Goal: Task Accomplishment & Management: Use online tool/utility

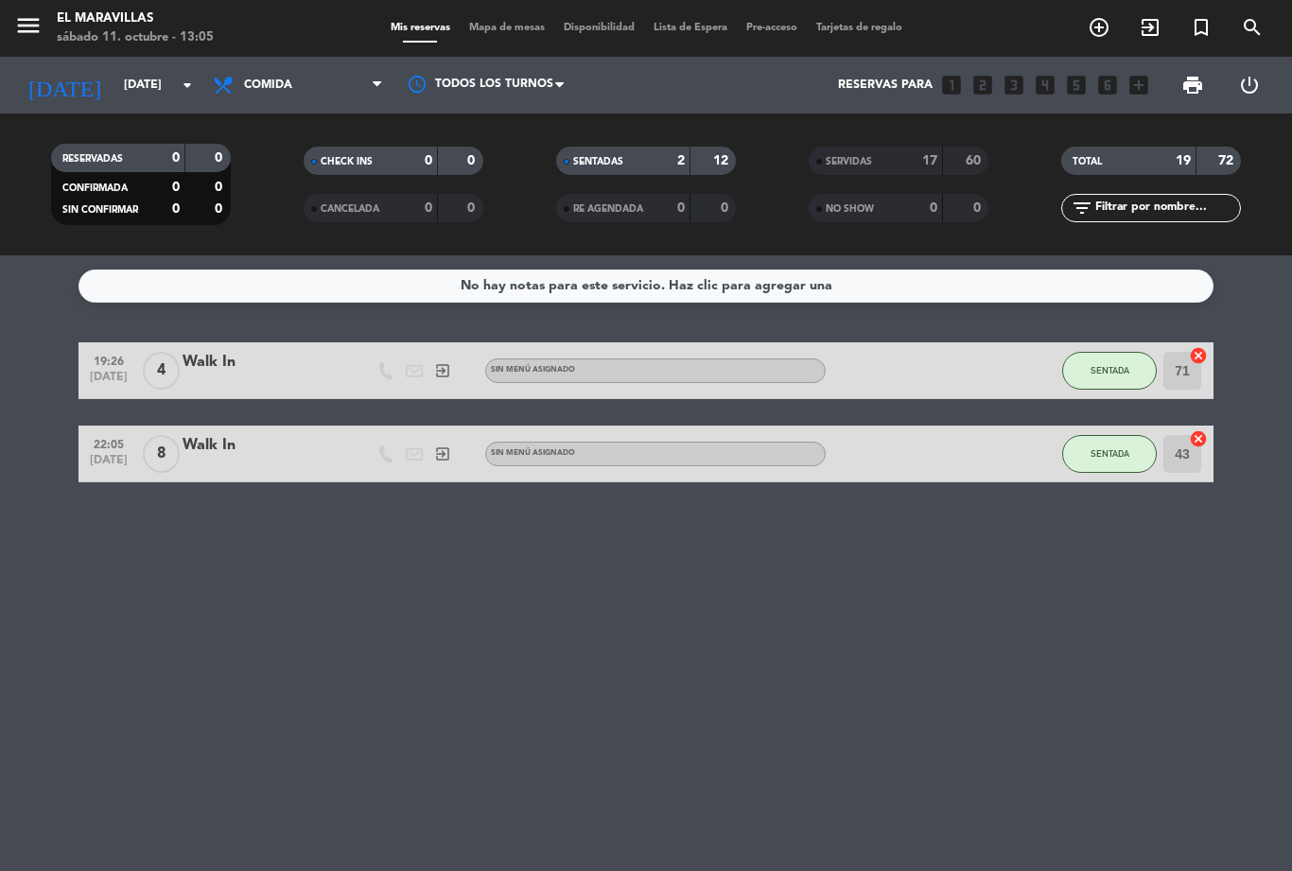
click at [114, 79] on input "[DATE]" at bounding box center [194, 85] width 160 height 32
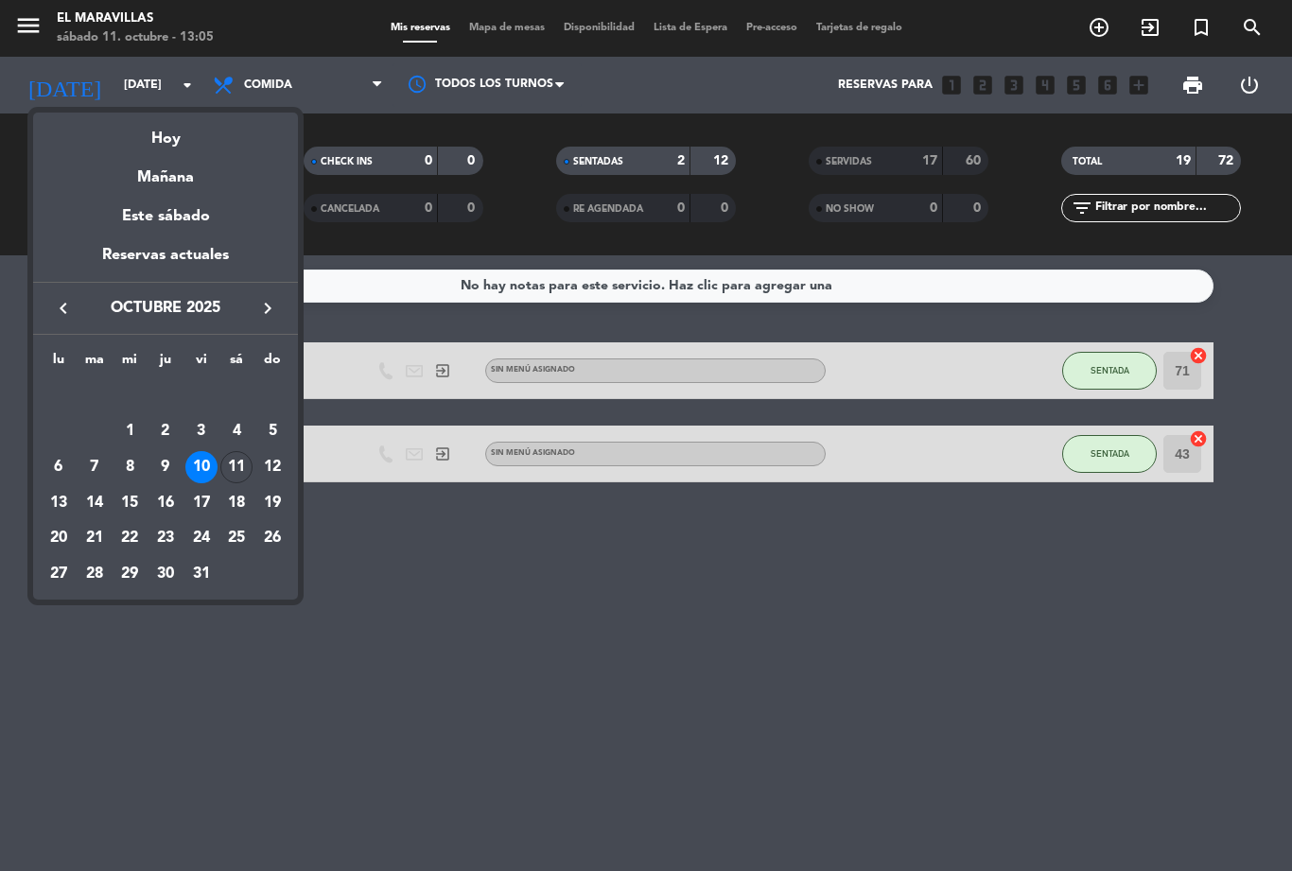
click at [602, 609] on div at bounding box center [646, 435] width 1292 height 871
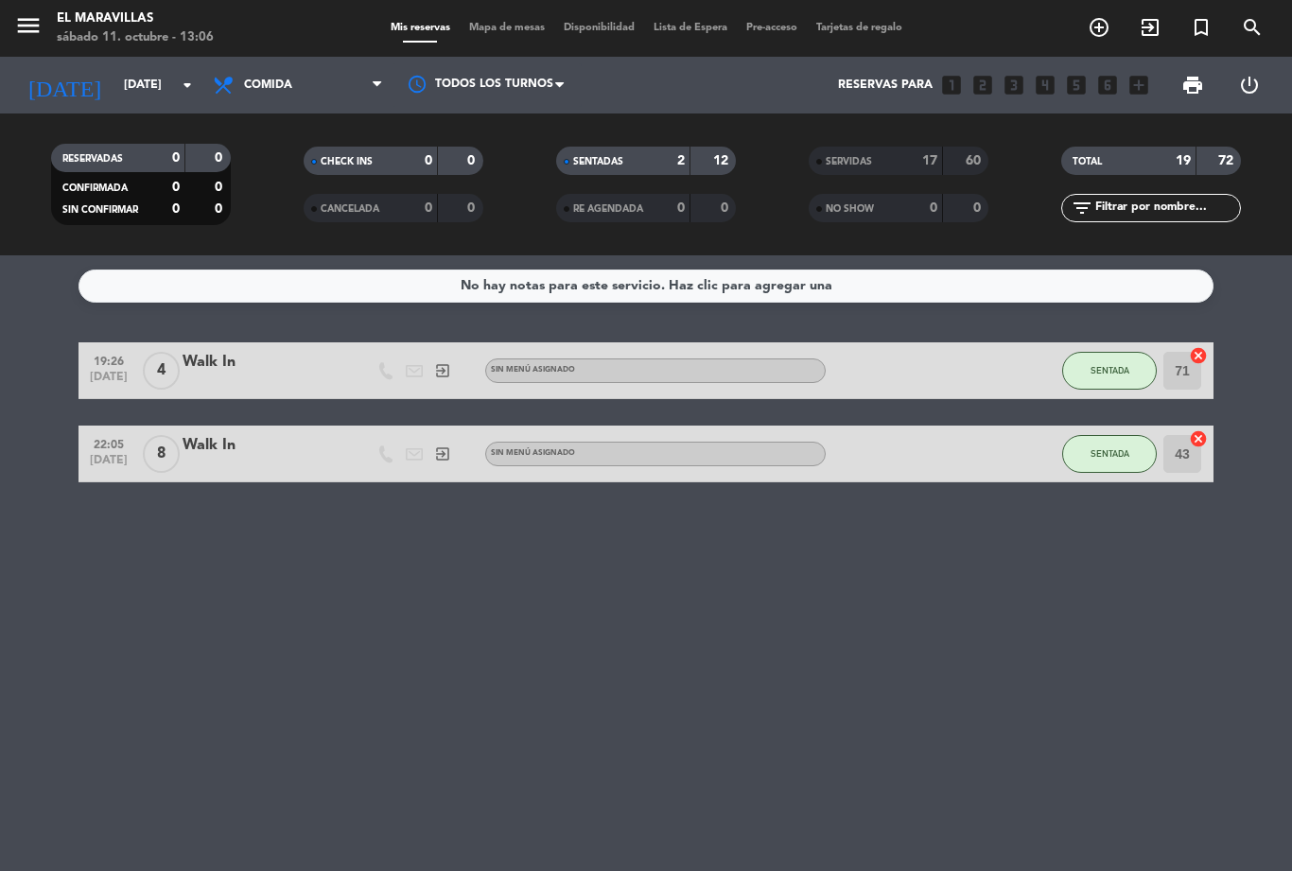
click at [136, 75] on input "[DATE]" at bounding box center [194, 85] width 160 height 32
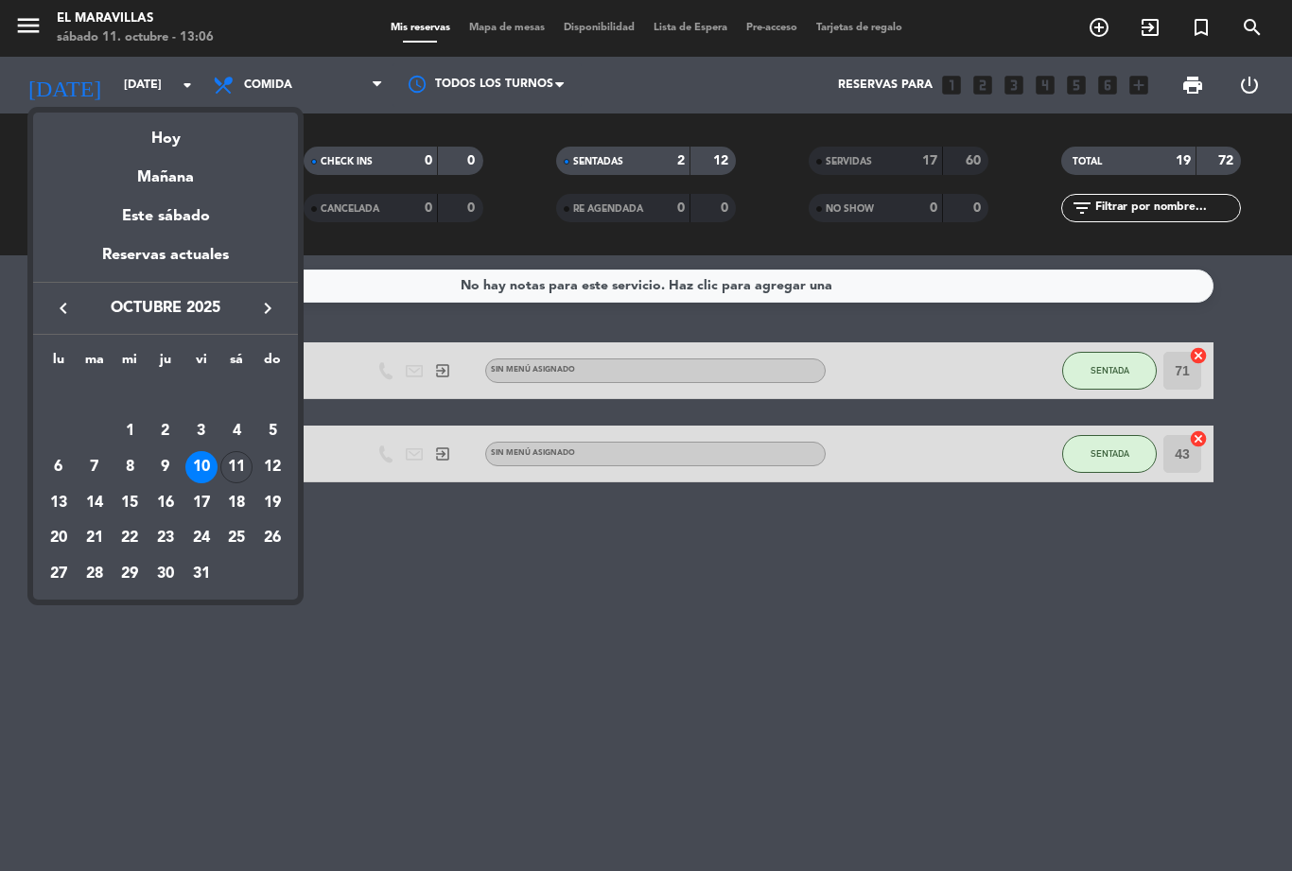
click at [229, 475] on div "11" at bounding box center [236, 467] width 32 height 32
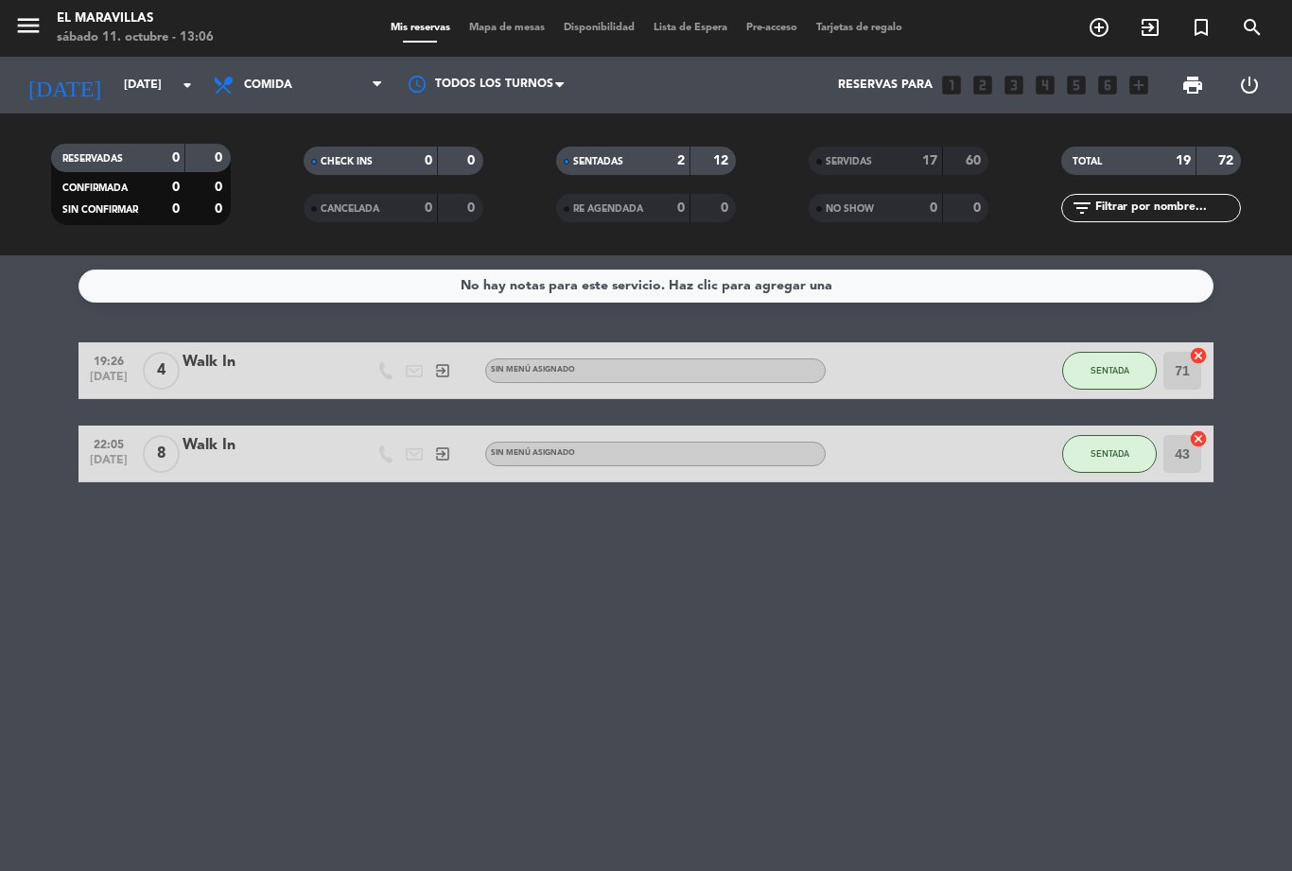
type input "[DATE]"
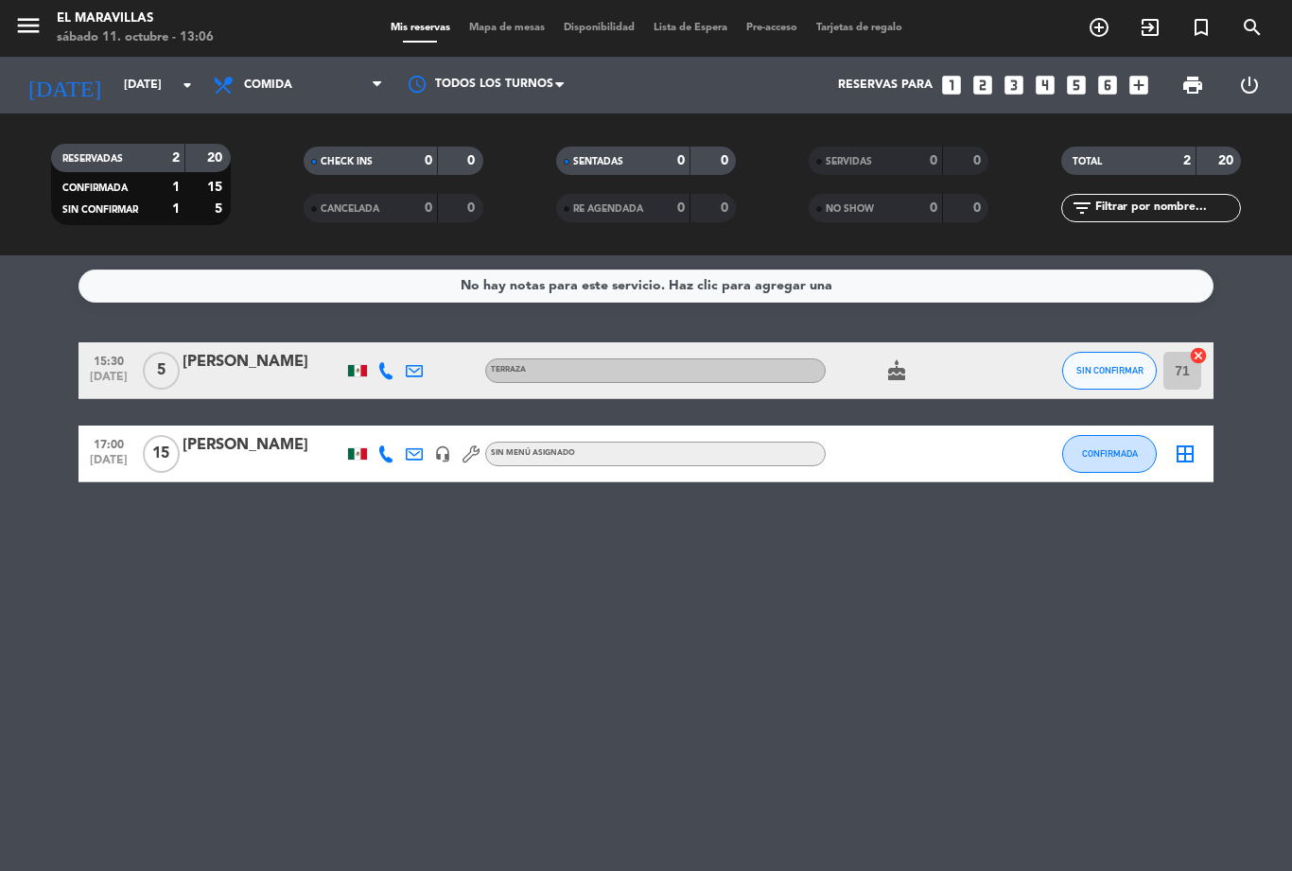
click at [499, 30] on span "Mapa de mesas" at bounding box center [507, 28] width 95 height 10
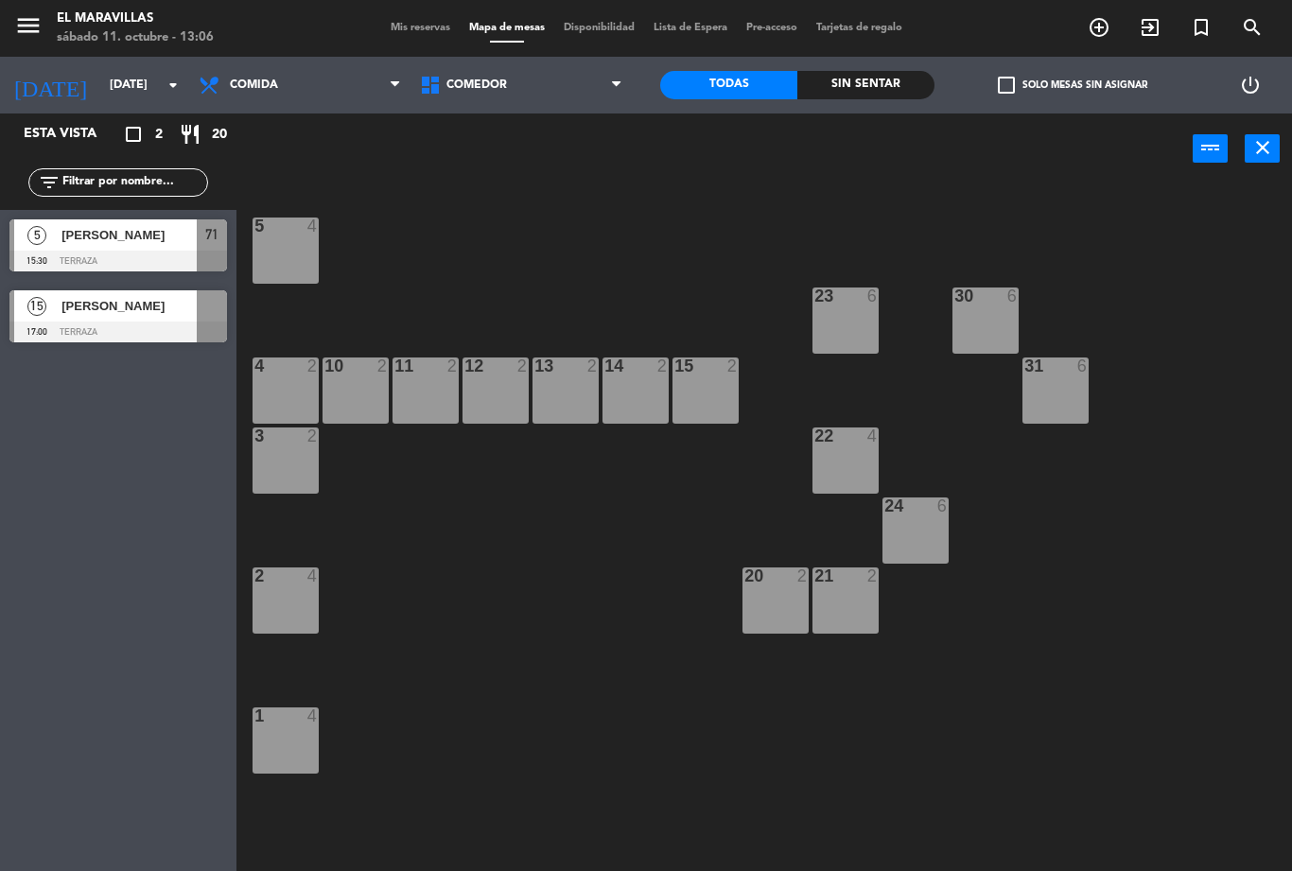
click at [349, 391] on div "10 2" at bounding box center [356, 391] width 66 height 66
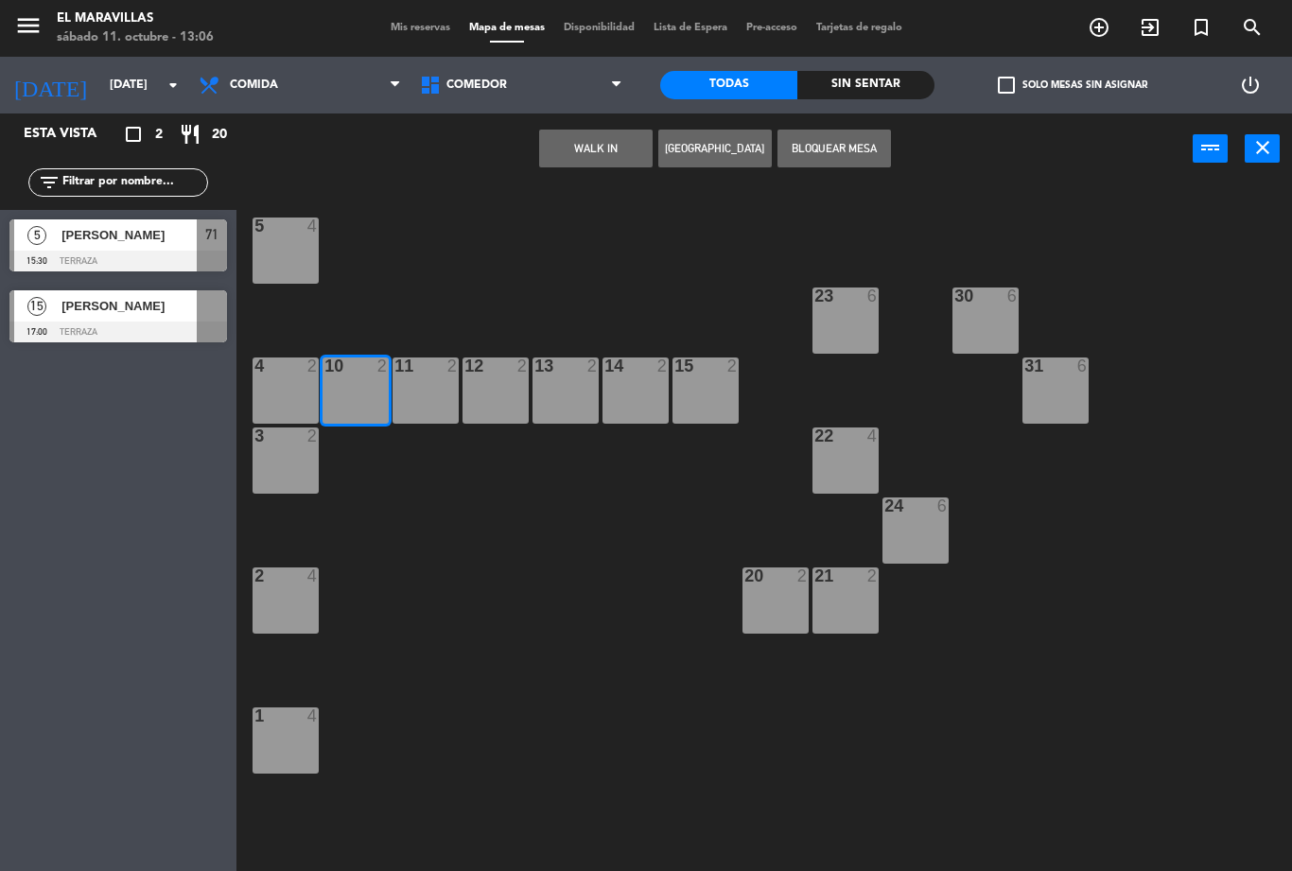
click at [569, 145] on button "WALK IN" at bounding box center [596, 149] width 114 height 38
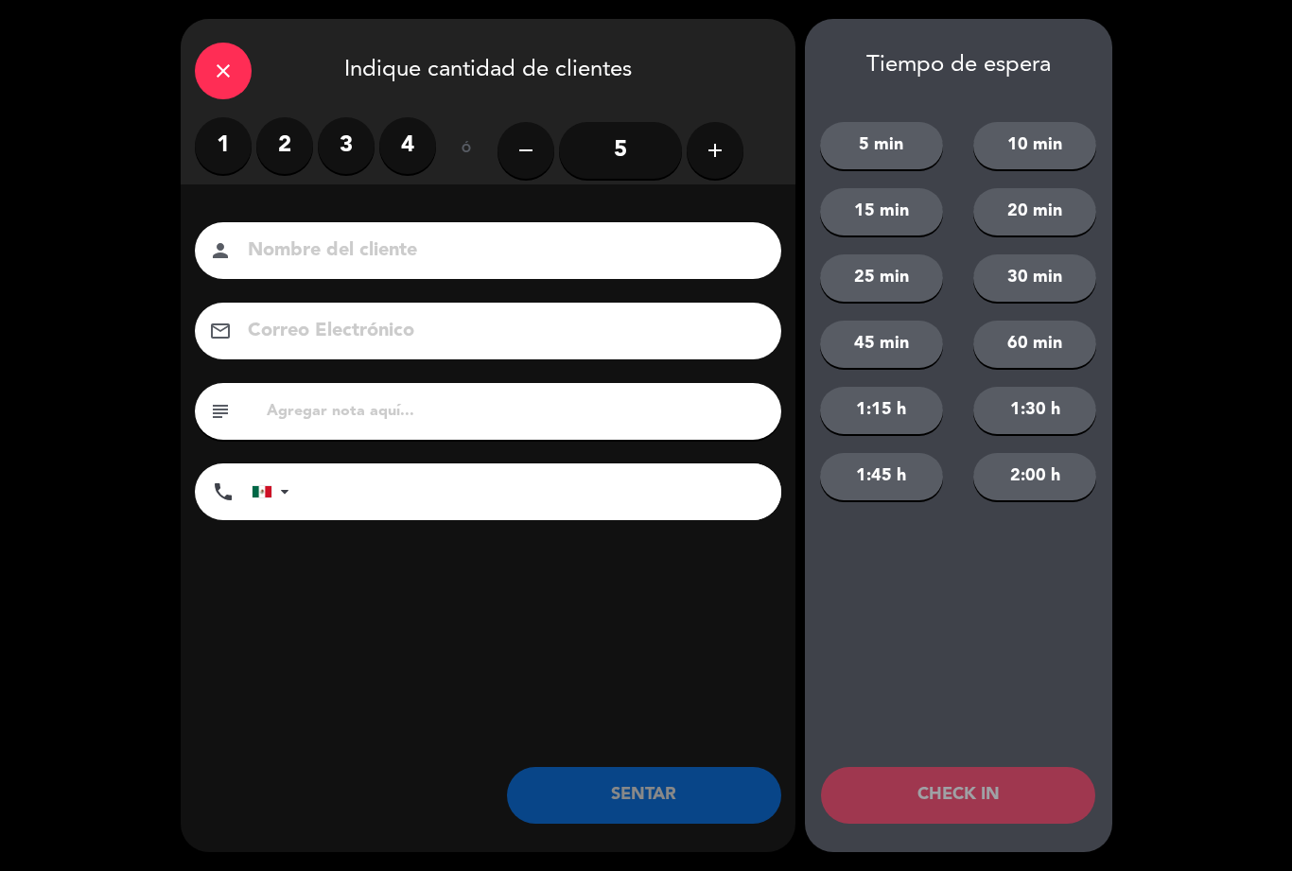
click at [334, 149] on label "3" at bounding box center [346, 145] width 57 height 57
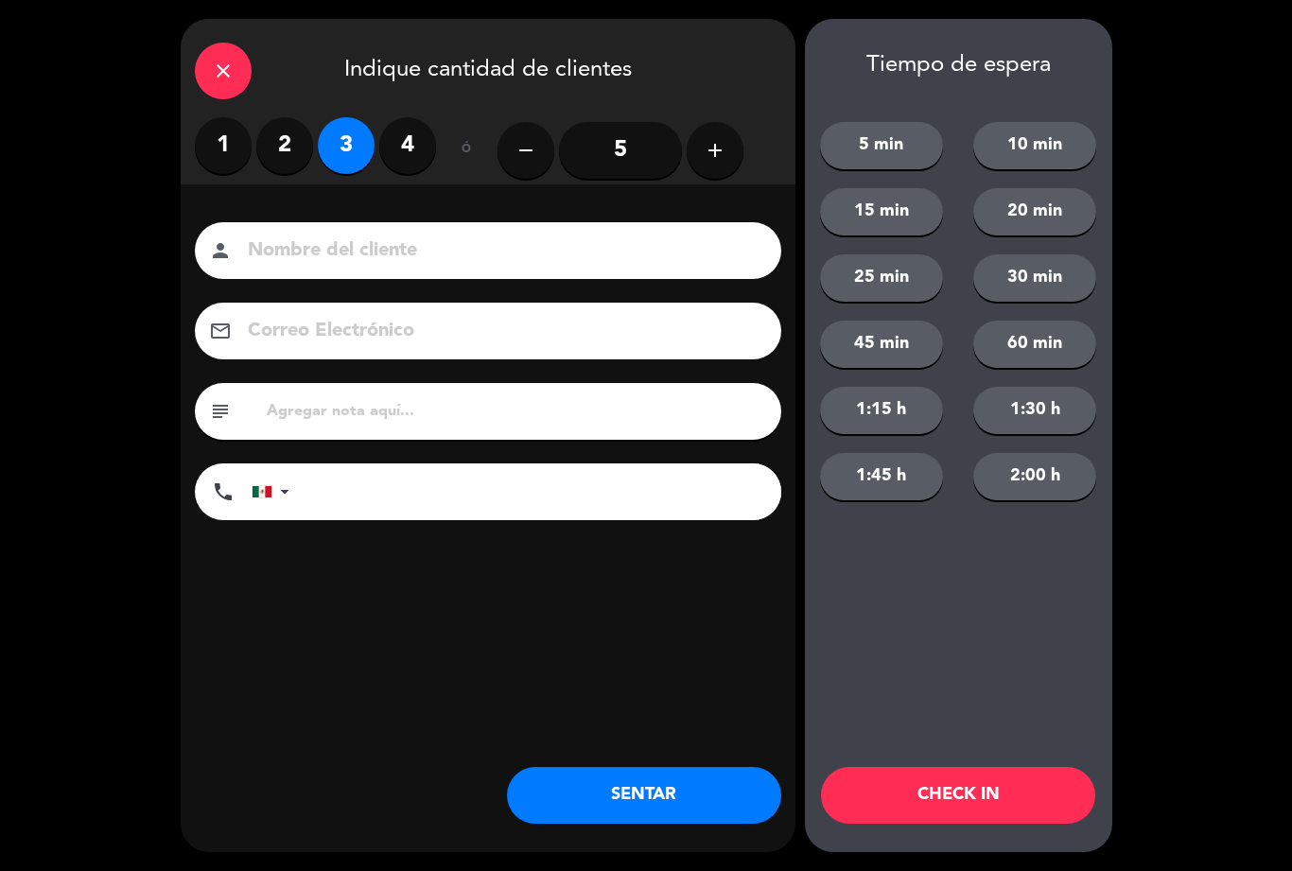
click at [336, 244] on input at bounding box center [501, 251] width 511 height 33
type input "[PERSON_NAME]"
click at [87, 316] on div "close Indique cantidad de clientes 1 2 3 4 ó remove 5 add Nombre del cliente pe…" at bounding box center [646, 435] width 1292 height 871
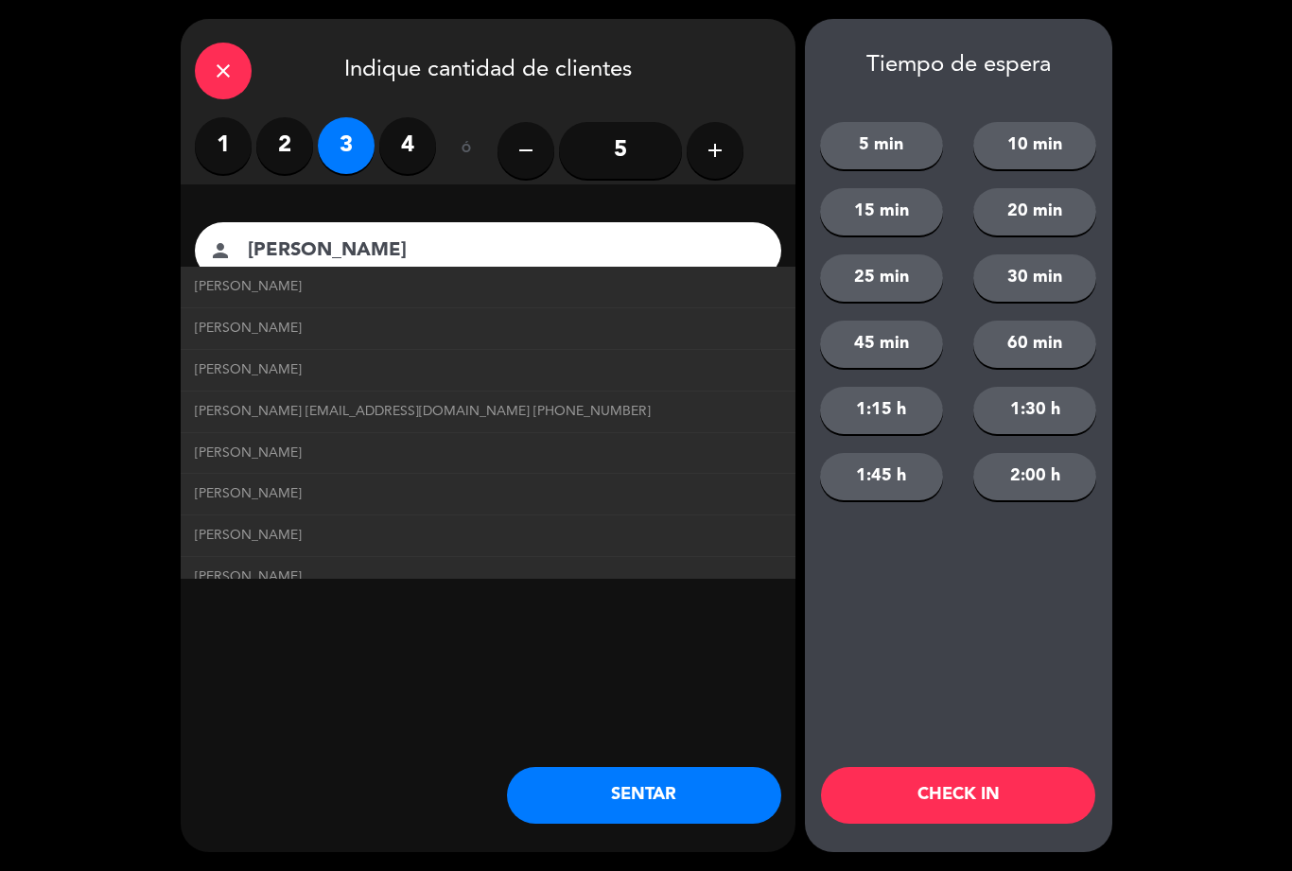
click at [272, 334] on link "[PERSON_NAME]" at bounding box center [488, 329] width 587 height 22
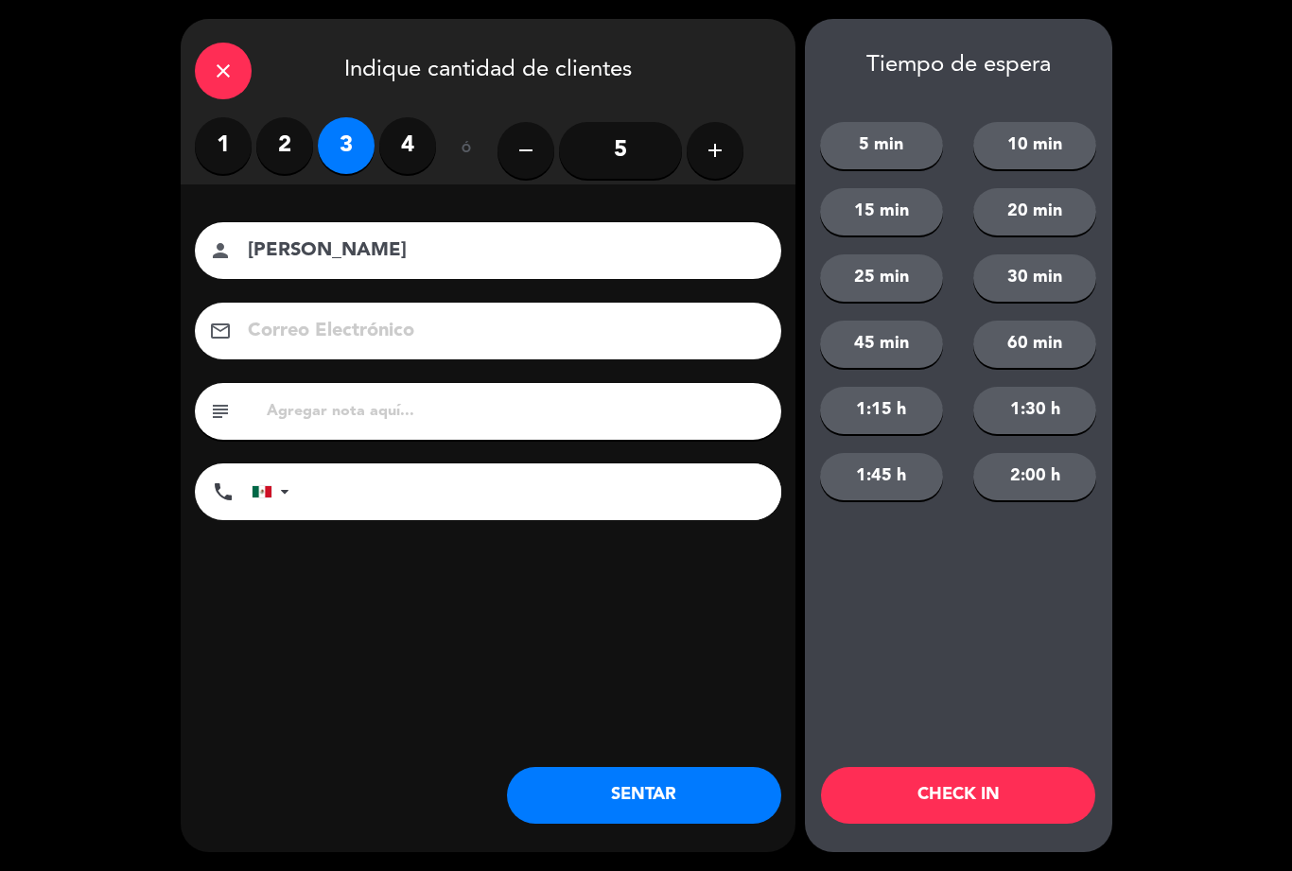
click at [627, 786] on button "SENTAR" at bounding box center [644, 795] width 274 height 57
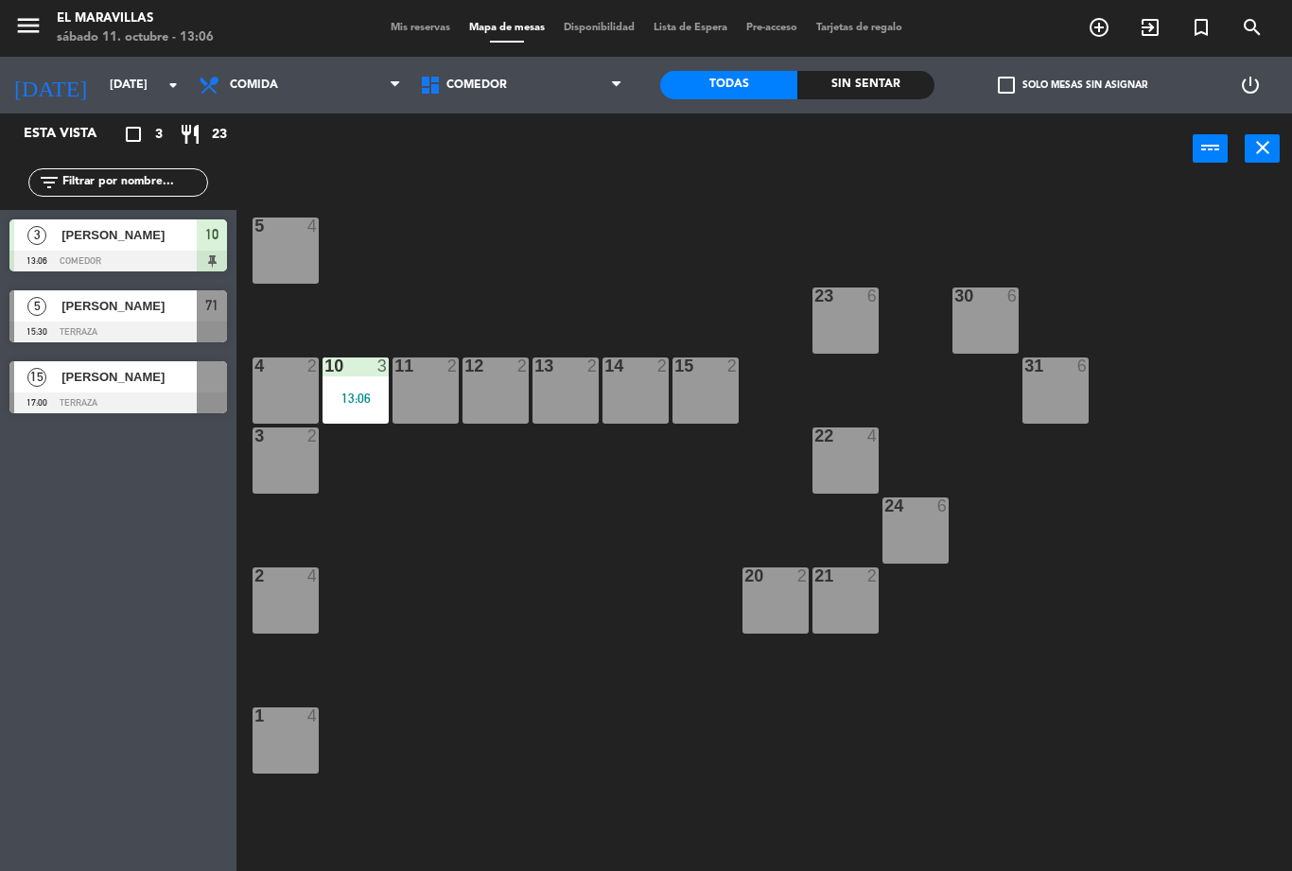
click at [387, 400] on div "13:06" at bounding box center [356, 398] width 66 height 13
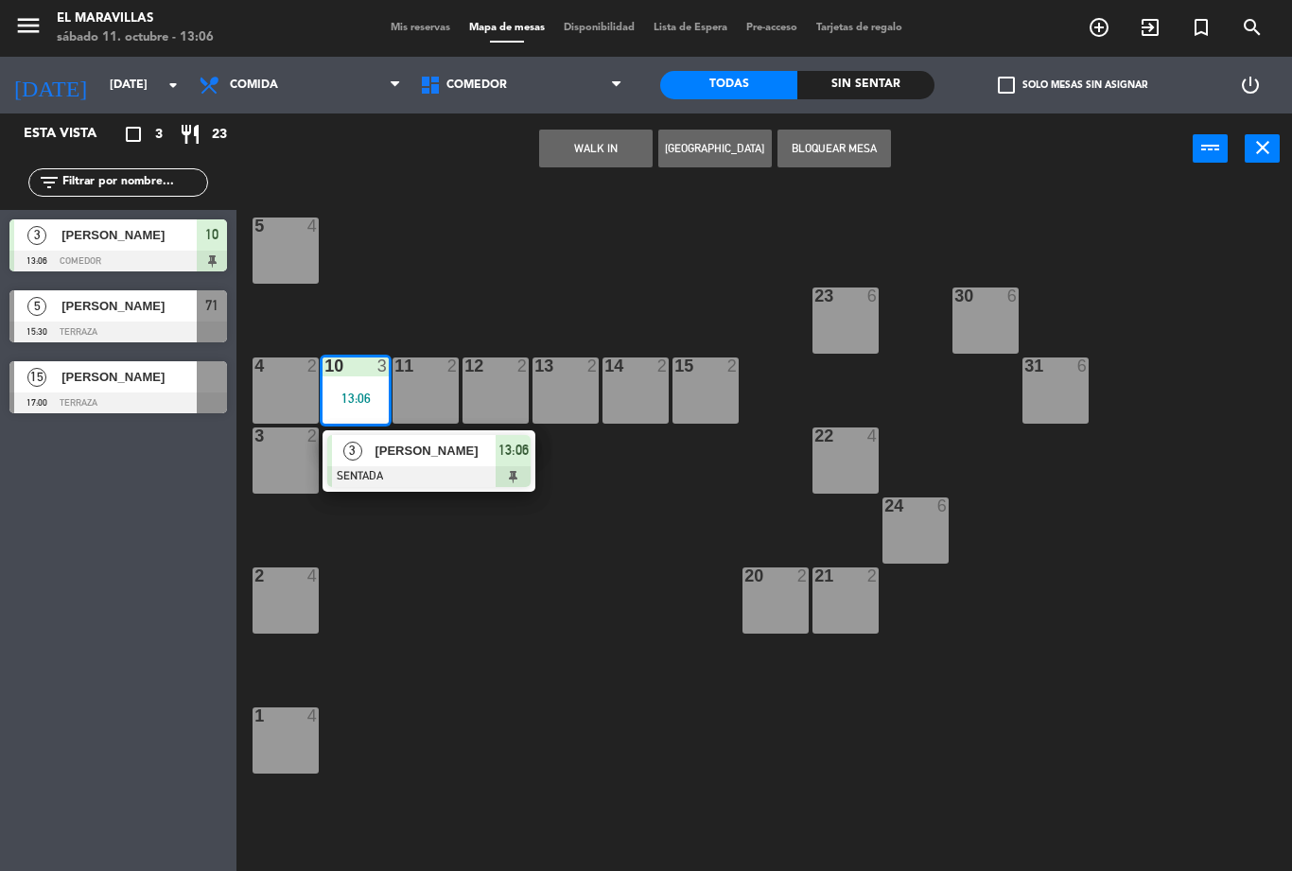
click at [449, 465] on div "[PERSON_NAME]" at bounding box center [434, 450] width 123 height 31
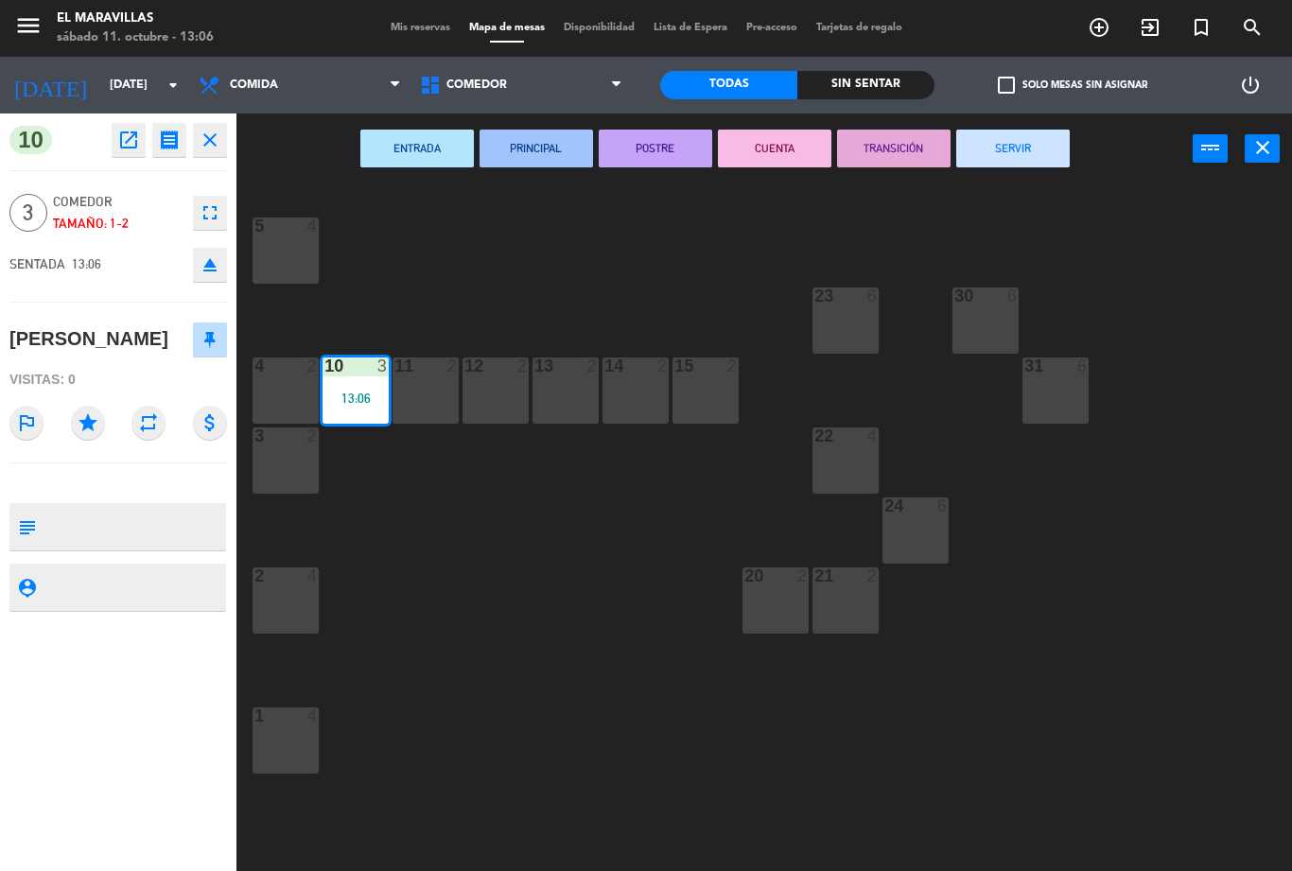
click at [1030, 154] on button "SERVIR" at bounding box center [1013, 149] width 114 height 38
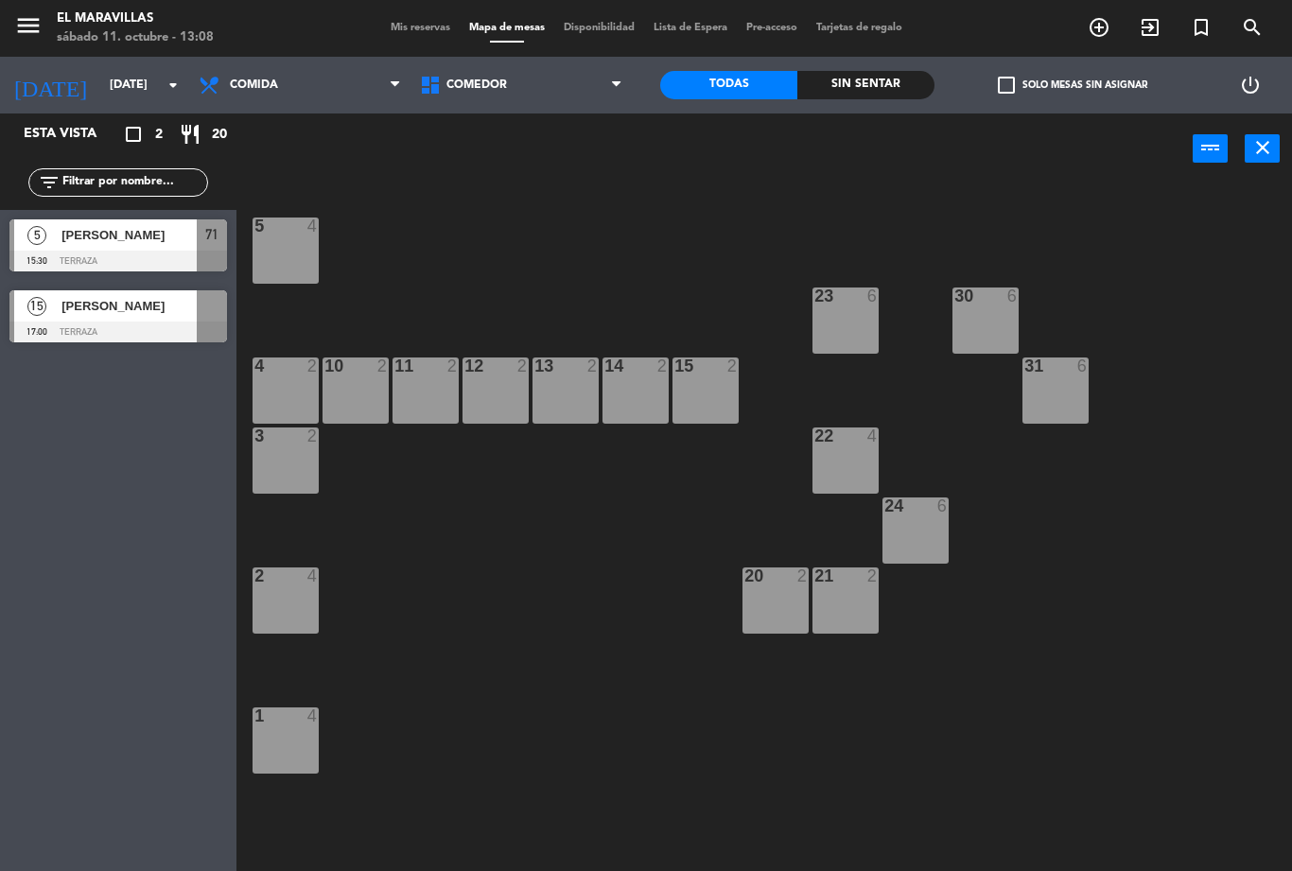
click at [1111, 693] on div "5 4 23 6 30 6 4 2 10 2 11 2 12 2 13 2 14 2 15 2 31 6 3 2 22 4 24 6 2 4 20 2 21 …" at bounding box center [771, 527] width 1043 height 687
click at [956, 298] on div "30" at bounding box center [955, 296] width 1 height 17
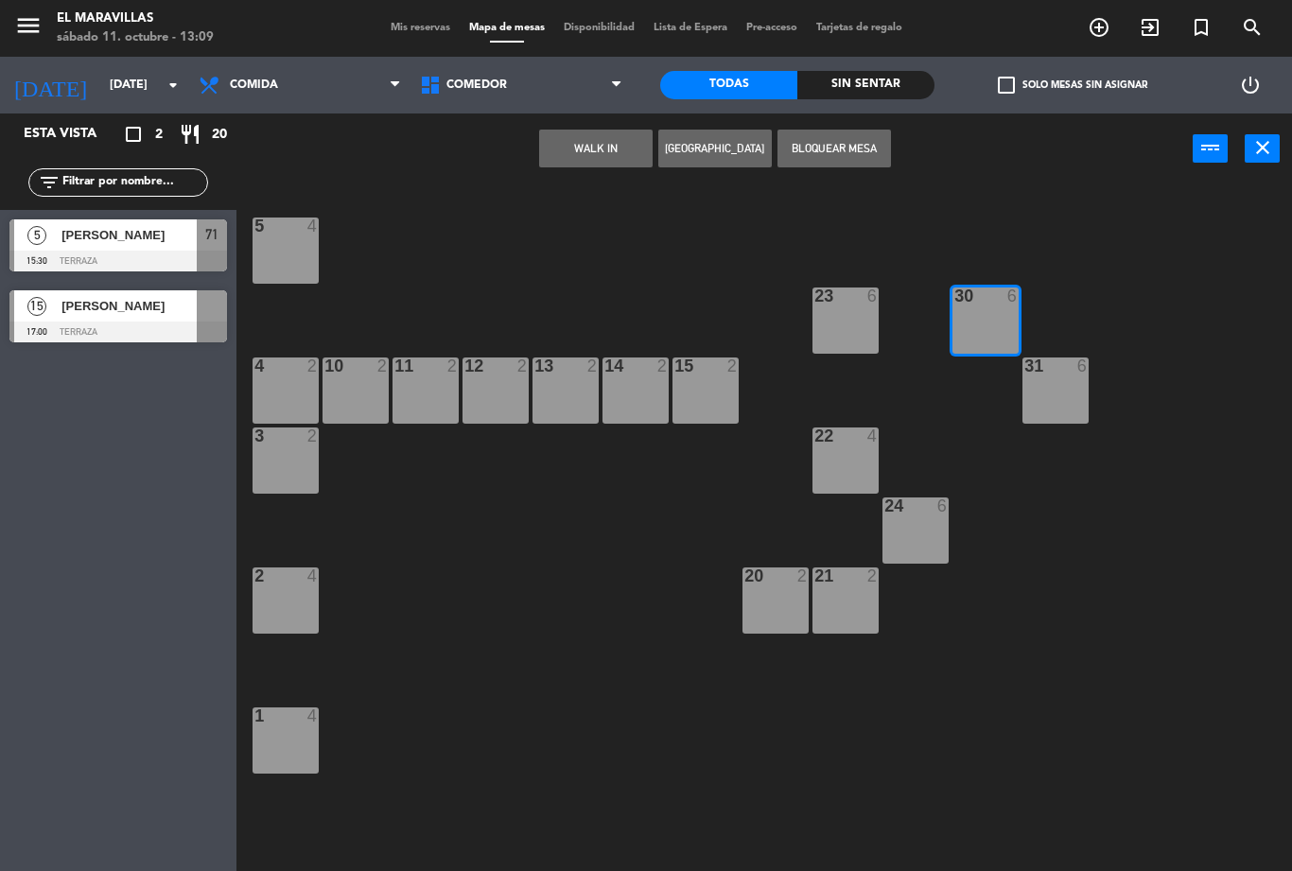
click at [571, 135] on button "WALK IN" at bounding box center [596, 149] width 114 height 38
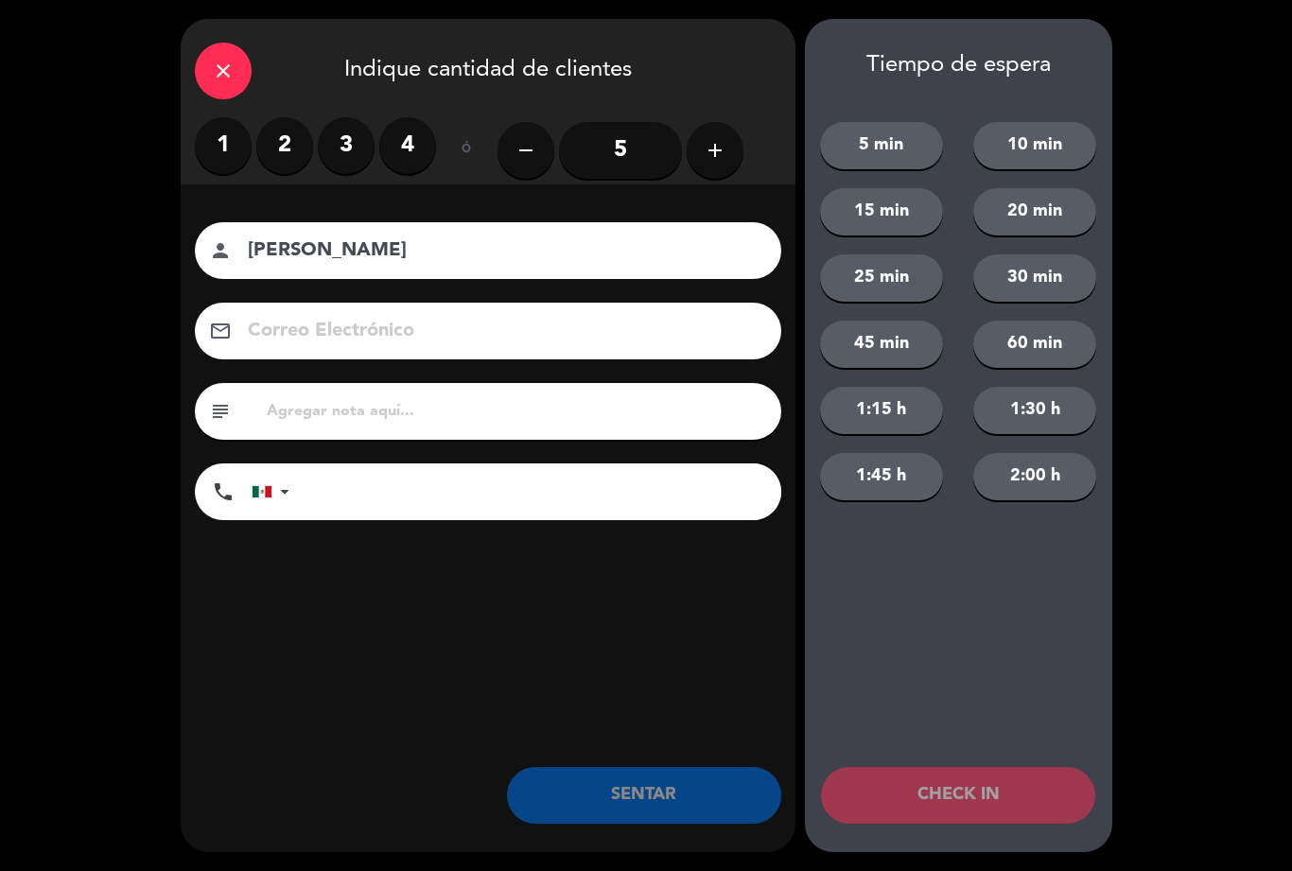
click at [97, 295] on div "close Indique cantidad de clientes 1 2 3 4 ó remove 5 add Nombre del cliente pe…" at bounding box center [646, 435] width 1292 height 871
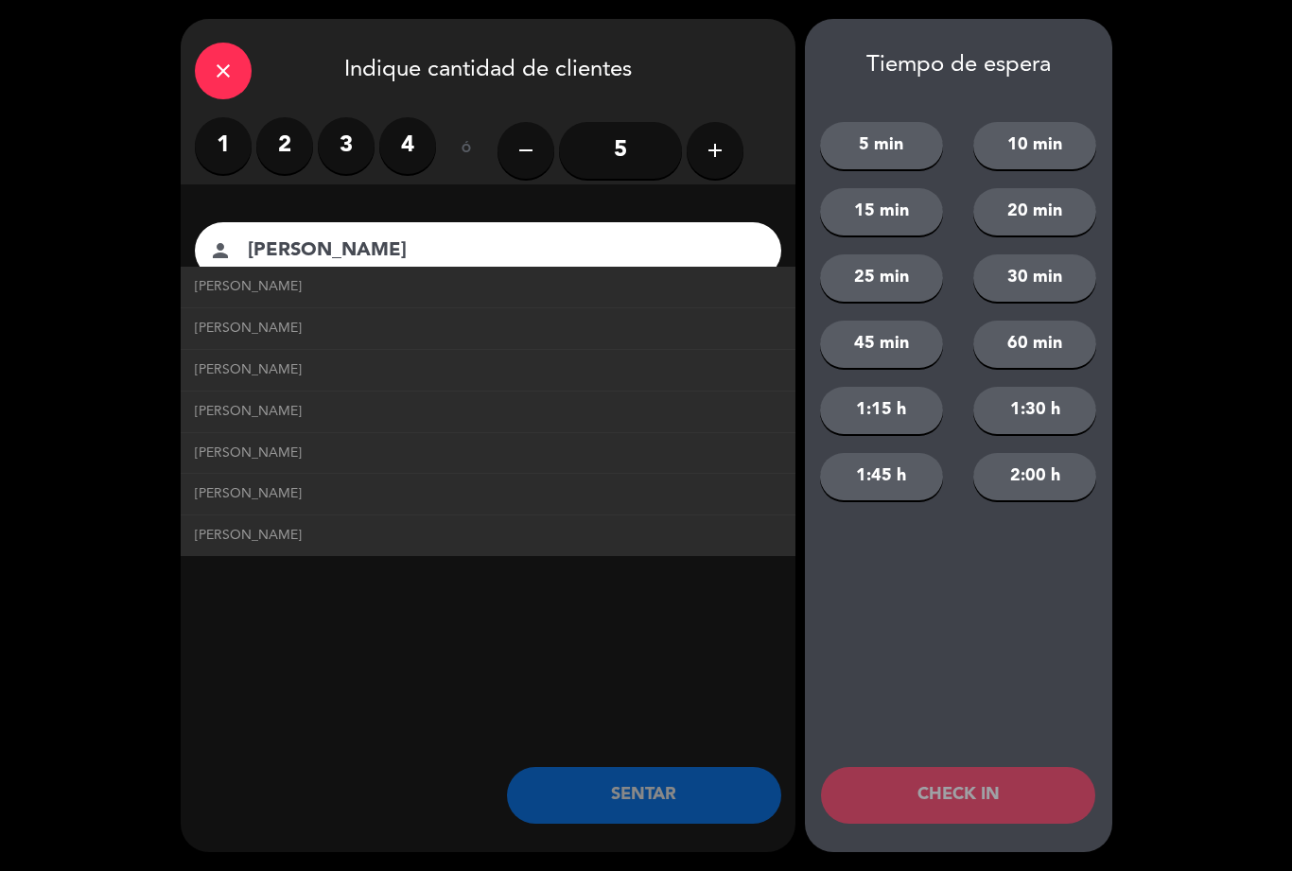
click at [243, 336] on span "[PERSON_NAME]" at bounding box center [248, 329] width 107 height 22
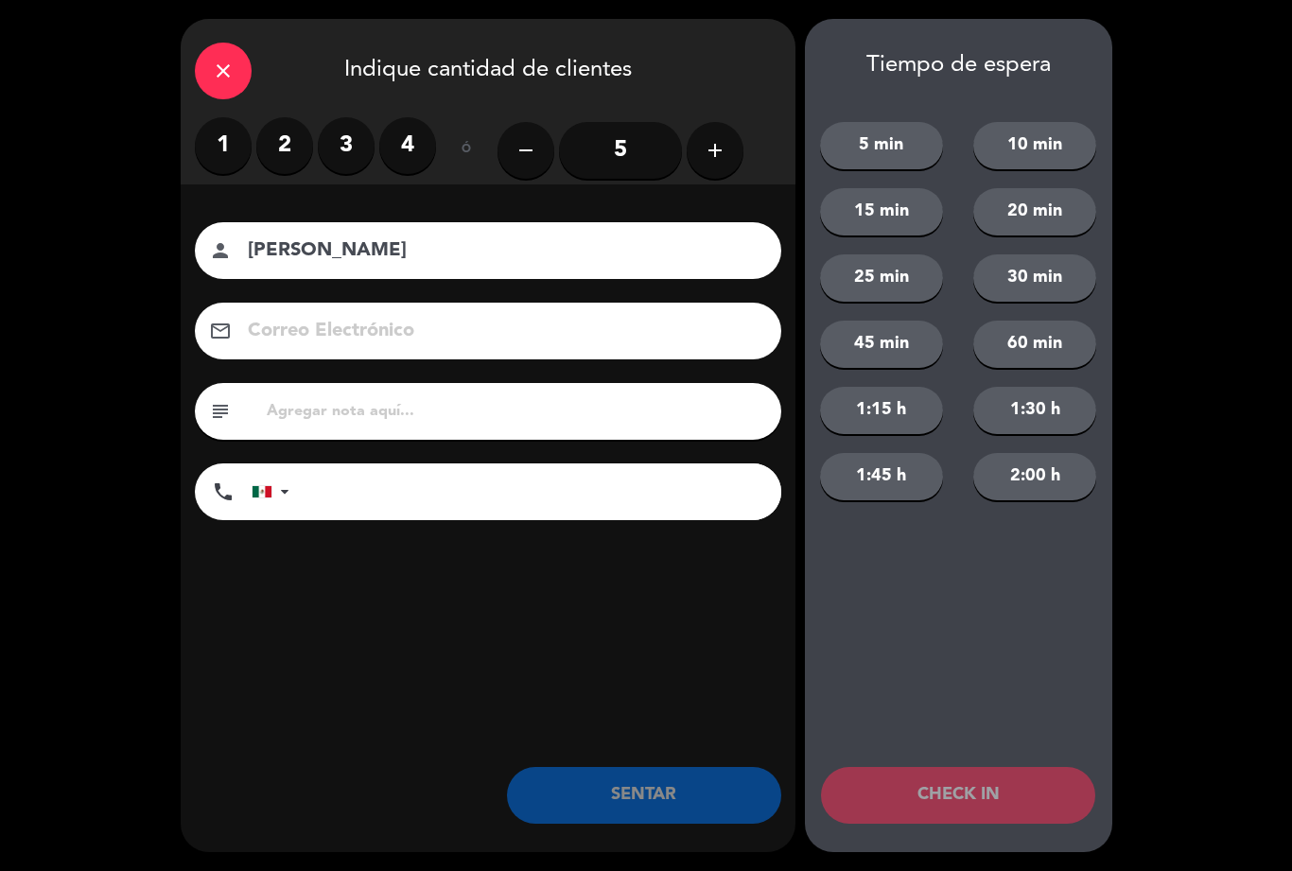
click at [540, 247] on input "[PERSON_NAME]" at bounding box center [501, 251] width 511 height 33
type input "G"
click at [1192, 234] on div "close Indique cantidad de clientes 1 2 3 4 ó remove 5 add Nombre del cliente pe…" at bounding box center [646, 435] width 1292 height 871
click at [731, 134] on button "add" at bounding box center [715, 150] width 57 height 57
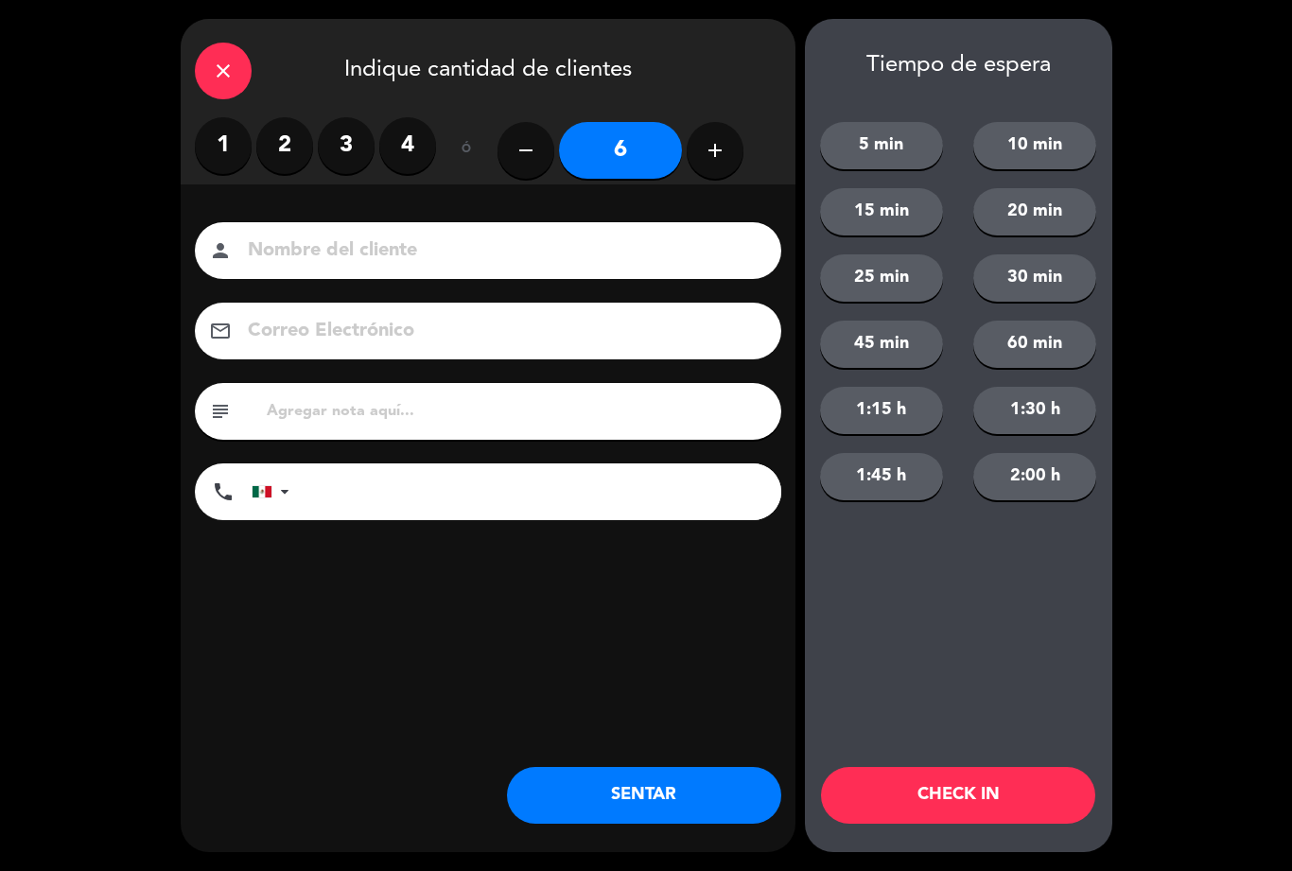
click at [726, 147] on icon "add" at bounding box center [715, 150] width 23 height 23
click at [705, 148] on icon "add" at bounding box center [715, 150] width 23 height 23
click at [712, 149] on icon "add" at bounding box center [715, 150] width 23 height 23
type input "9"
click at [676, 791] on button "SENTAR" at bounding box center [644, 795] width 274 height 57
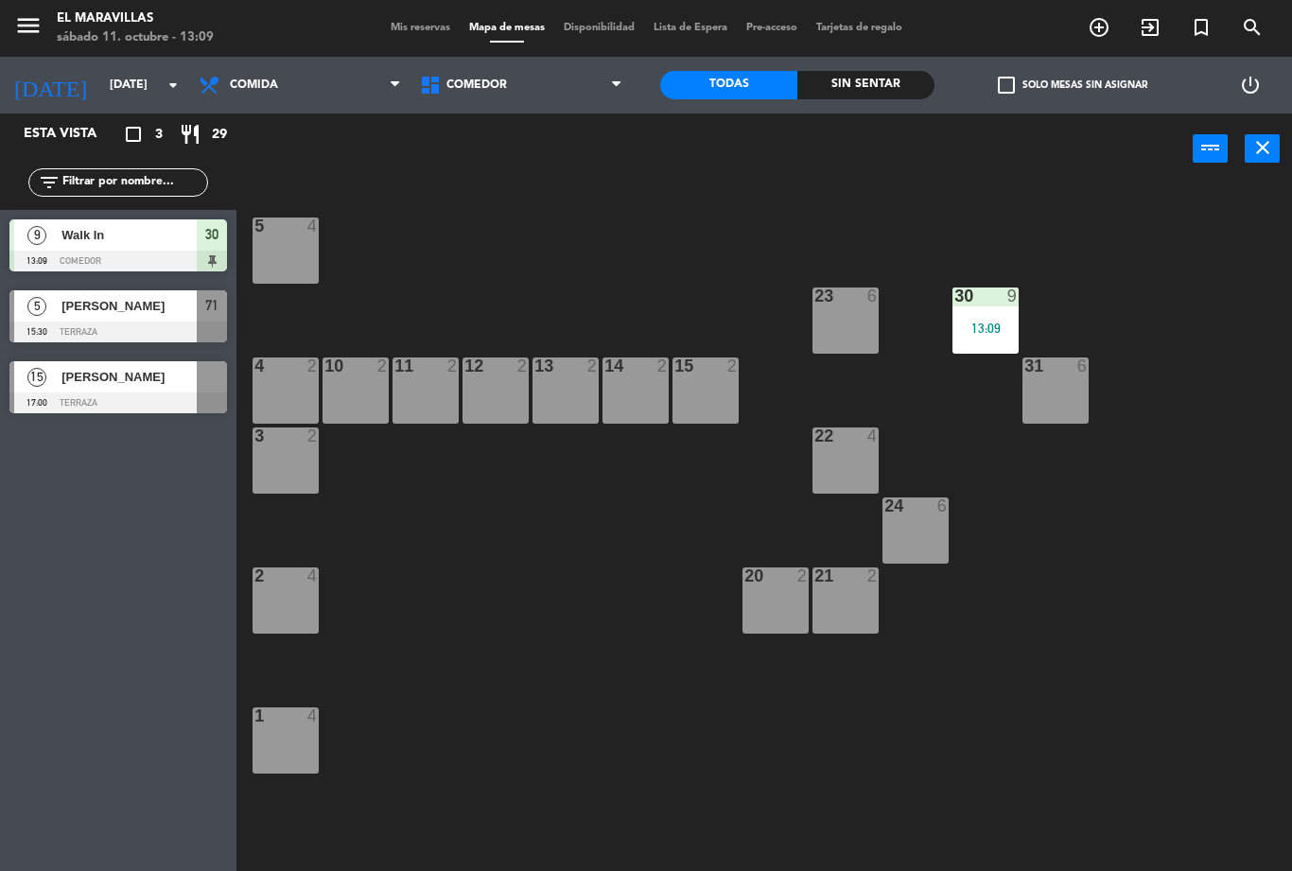
click at [835, 336] on div "23 6" at bounding box center [846, 321] width 66 height 66
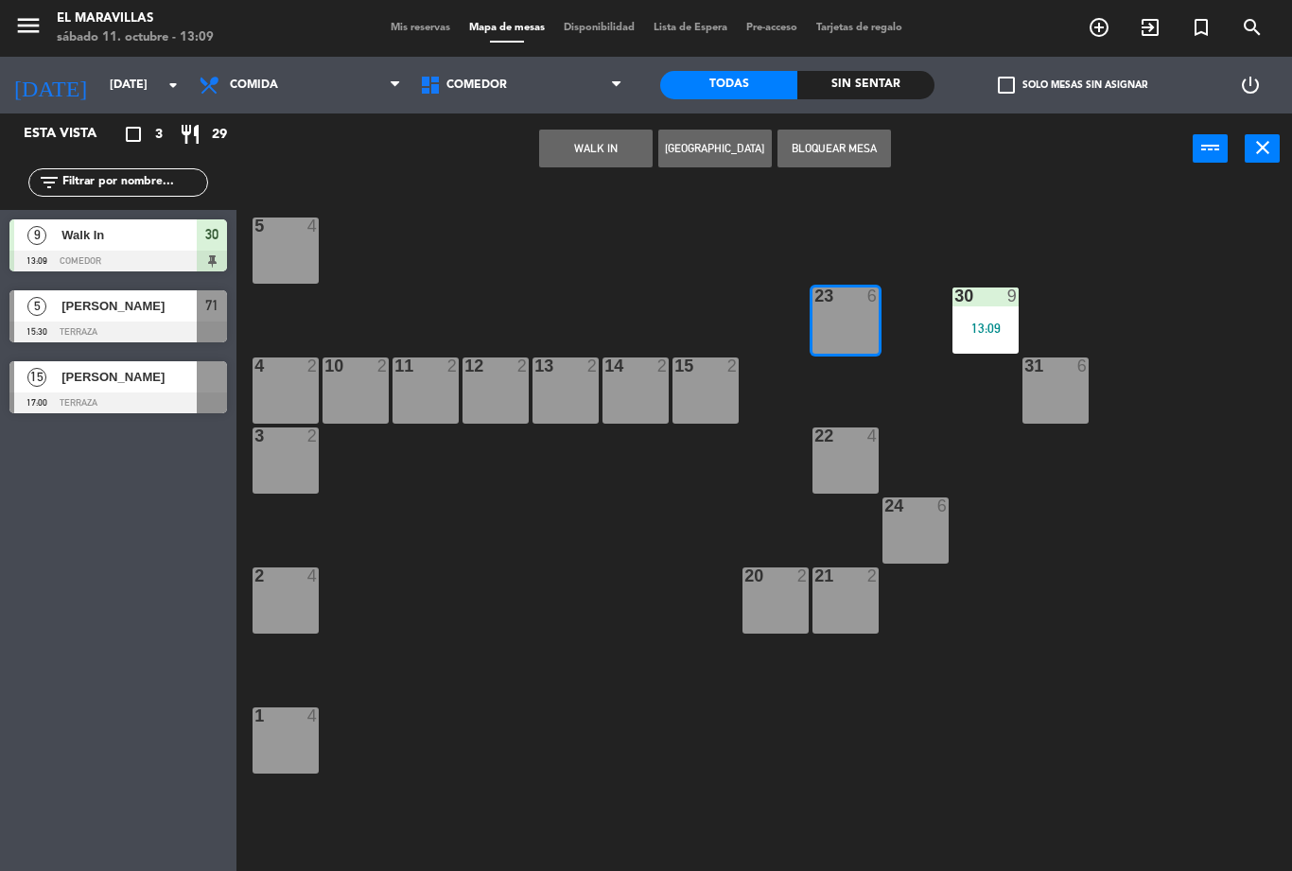
click at [575, 139] on button "WALK IN" at bounding box center [596, 149] width 114 height 38
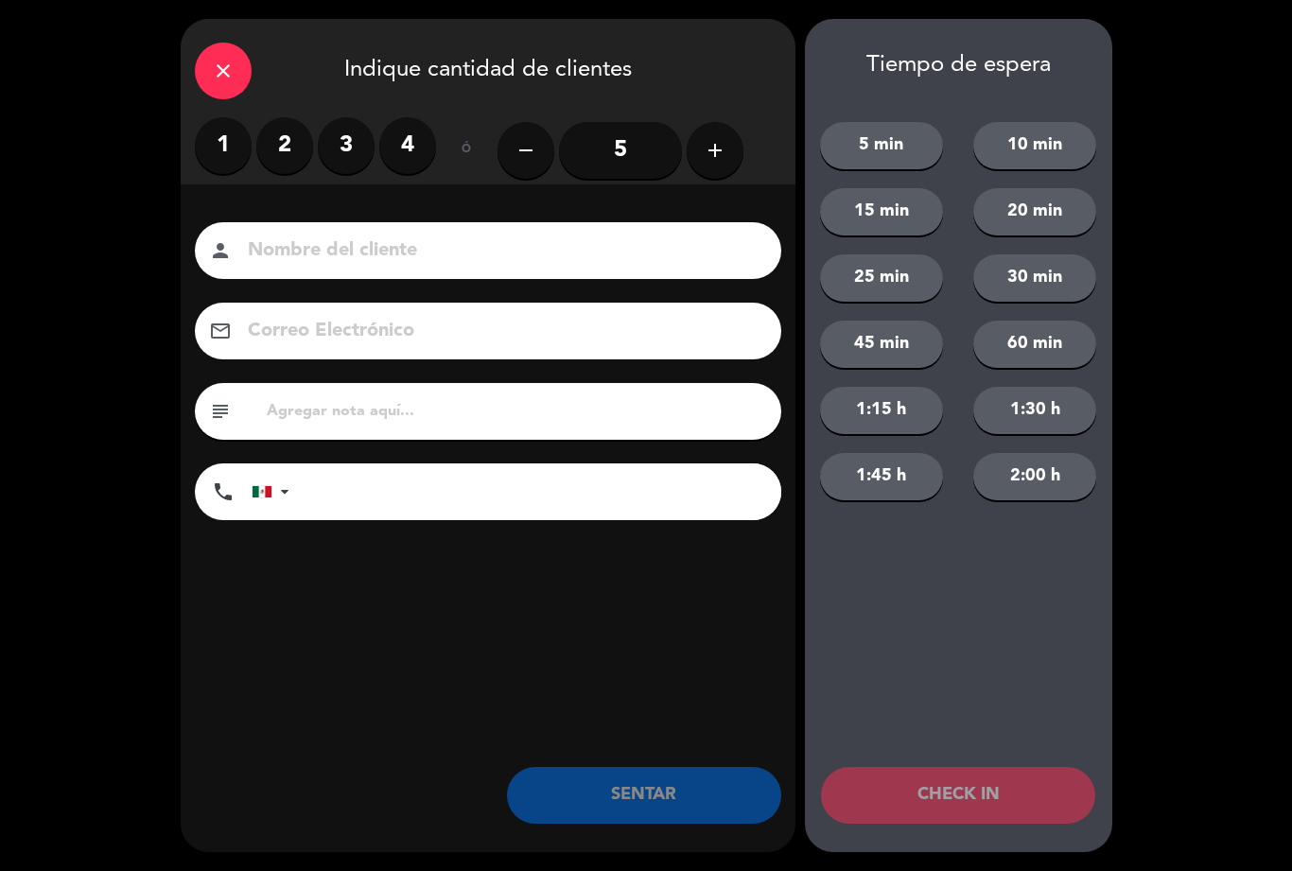
click at [340, 149] on label "3" at bounding box center [346, 145] width 57 height 57
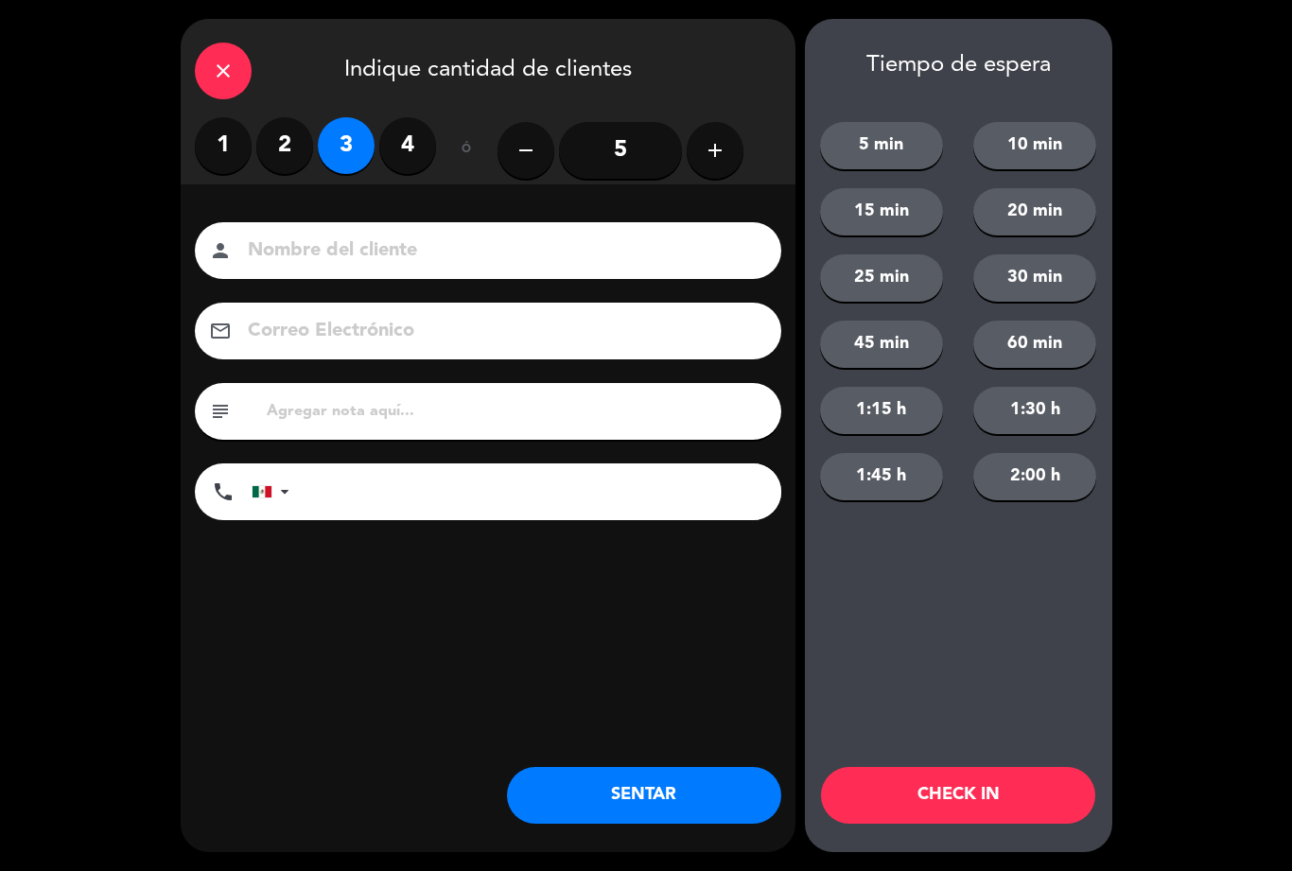
click at [649, 813] on button "SENTAR" at bounding box center [644, 795] width 274 height 57
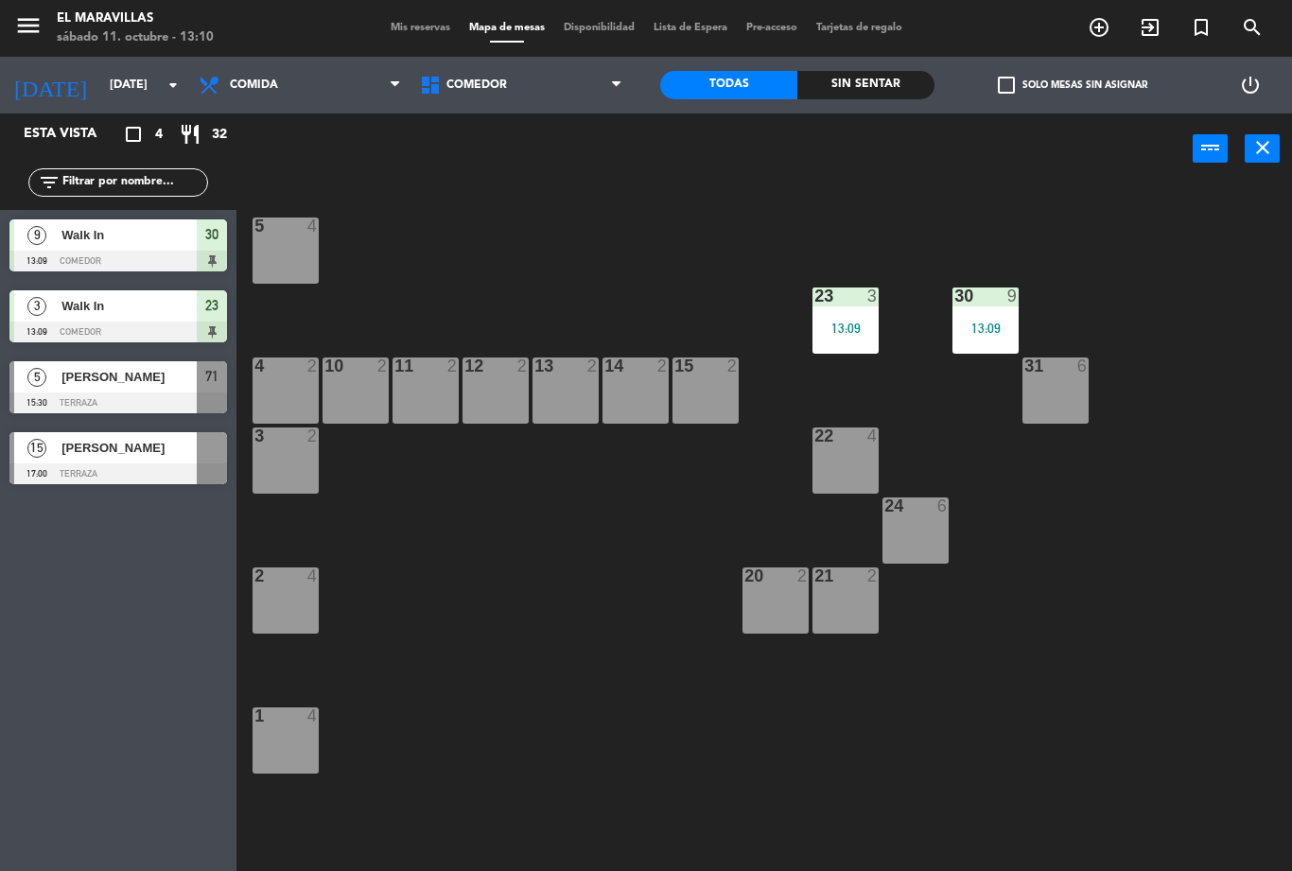
click at [608, 79] on span "Comedor" at bounding box center [521, 85] width 221 height 42
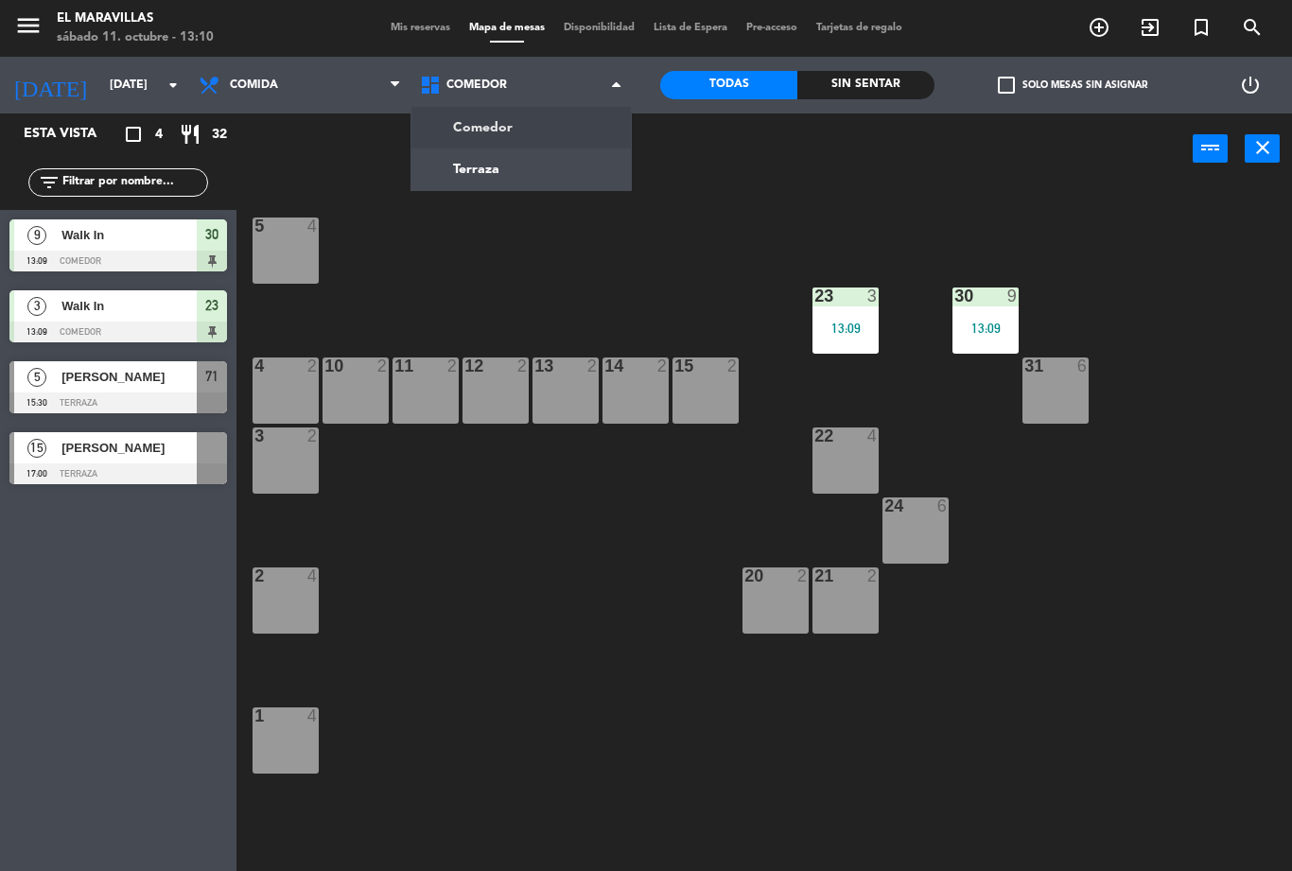
click at [555, 168] on ng-component "menu El Maravillas [DATE] 11. octubre - 13:10 Mis reservas Mapa de mesas Dispon…" at bounding box center [646, 435] width 1292 height 871
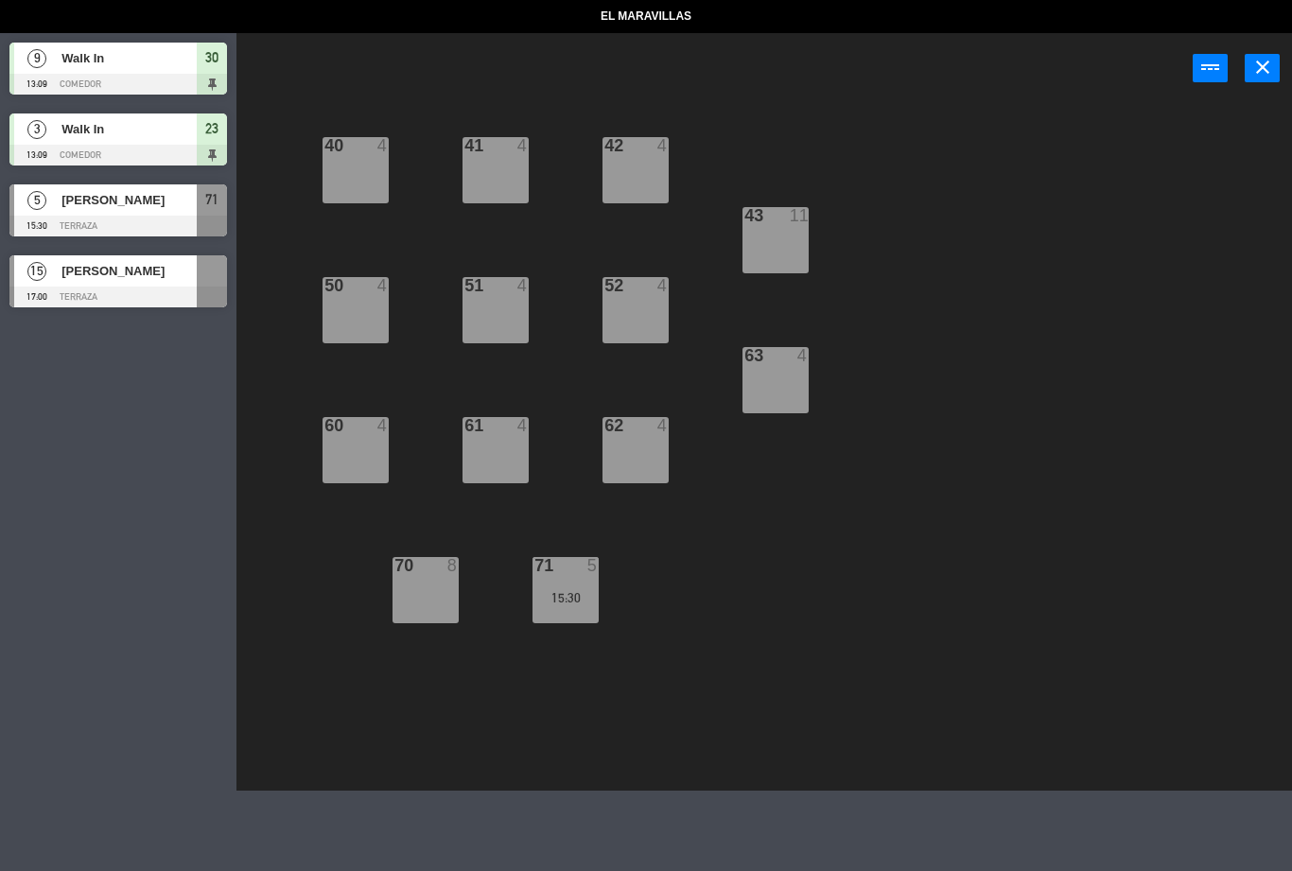
select select "lunch"
select select
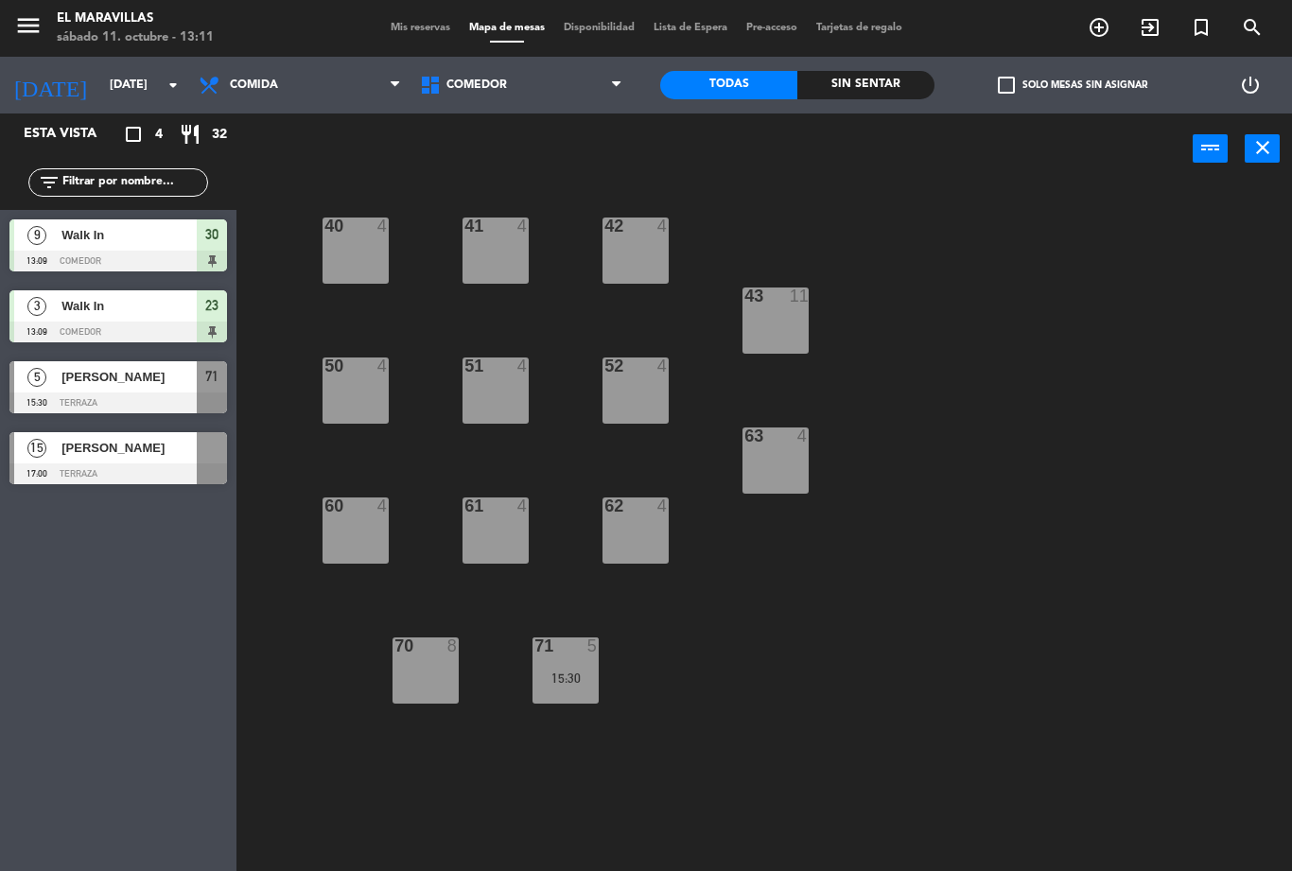
click at [610, 382] on div "52 4" at bounding box center [636, 391] width 66 height 66
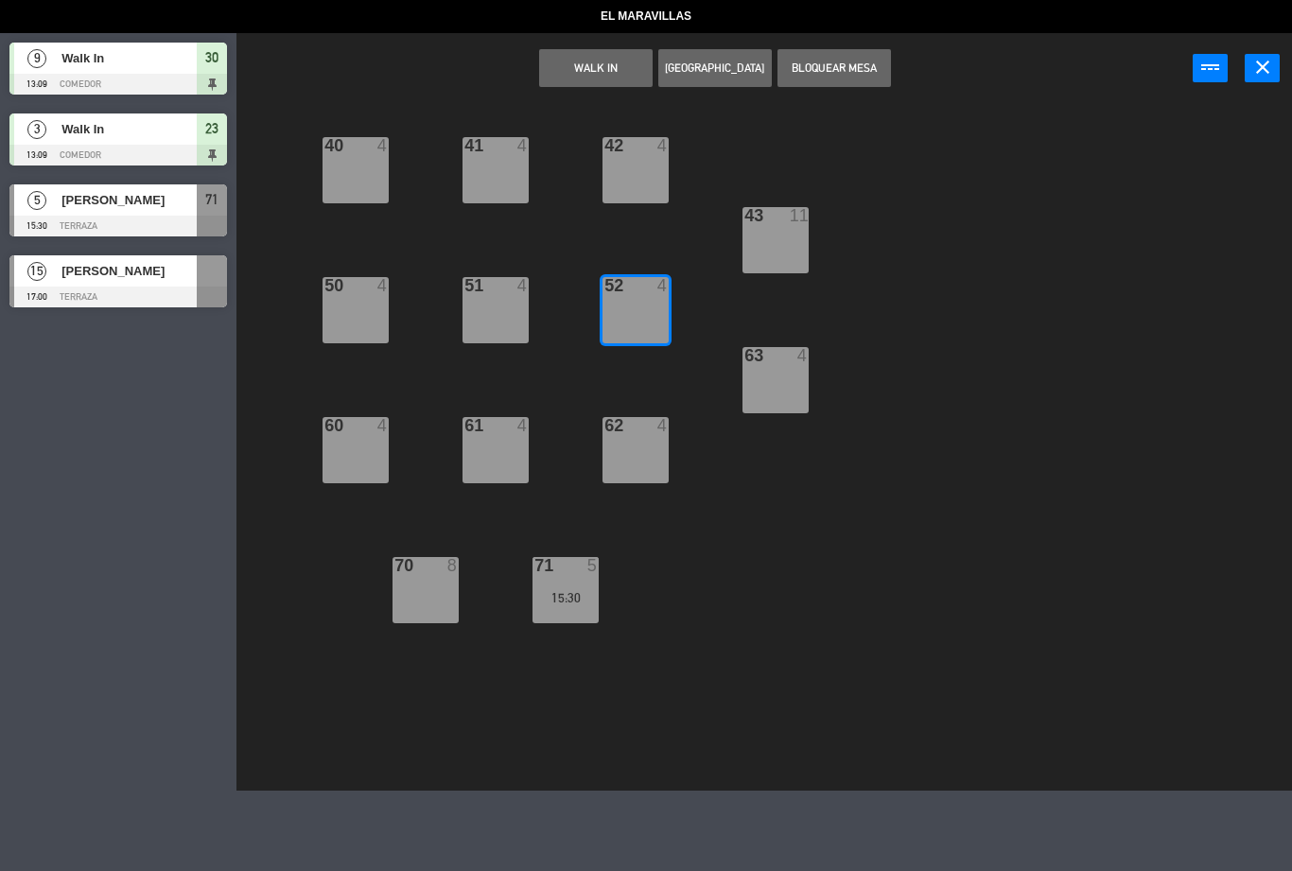
select select "lunch"
select select
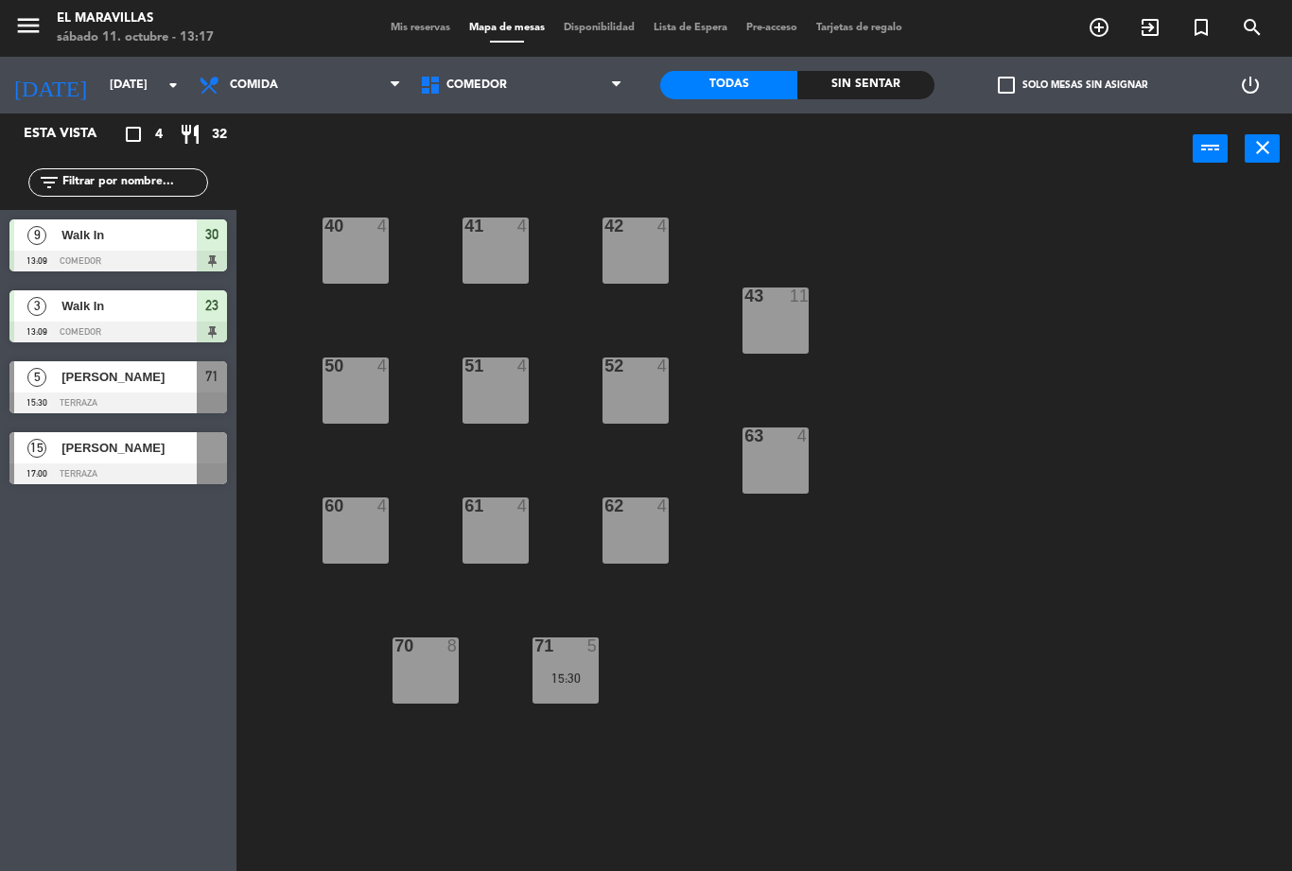
click at [1013, 497] on div "40 4 41 4 42 4 43 11 50 4 51 4 52 4 63 4 60 4 61 4 62 4 70 8 71 5 15:30" at bounding box center [771, 527] width 1043 height 687
click at [800, 302] on div "11" at bounding box center [799, 296] width 19 height 17
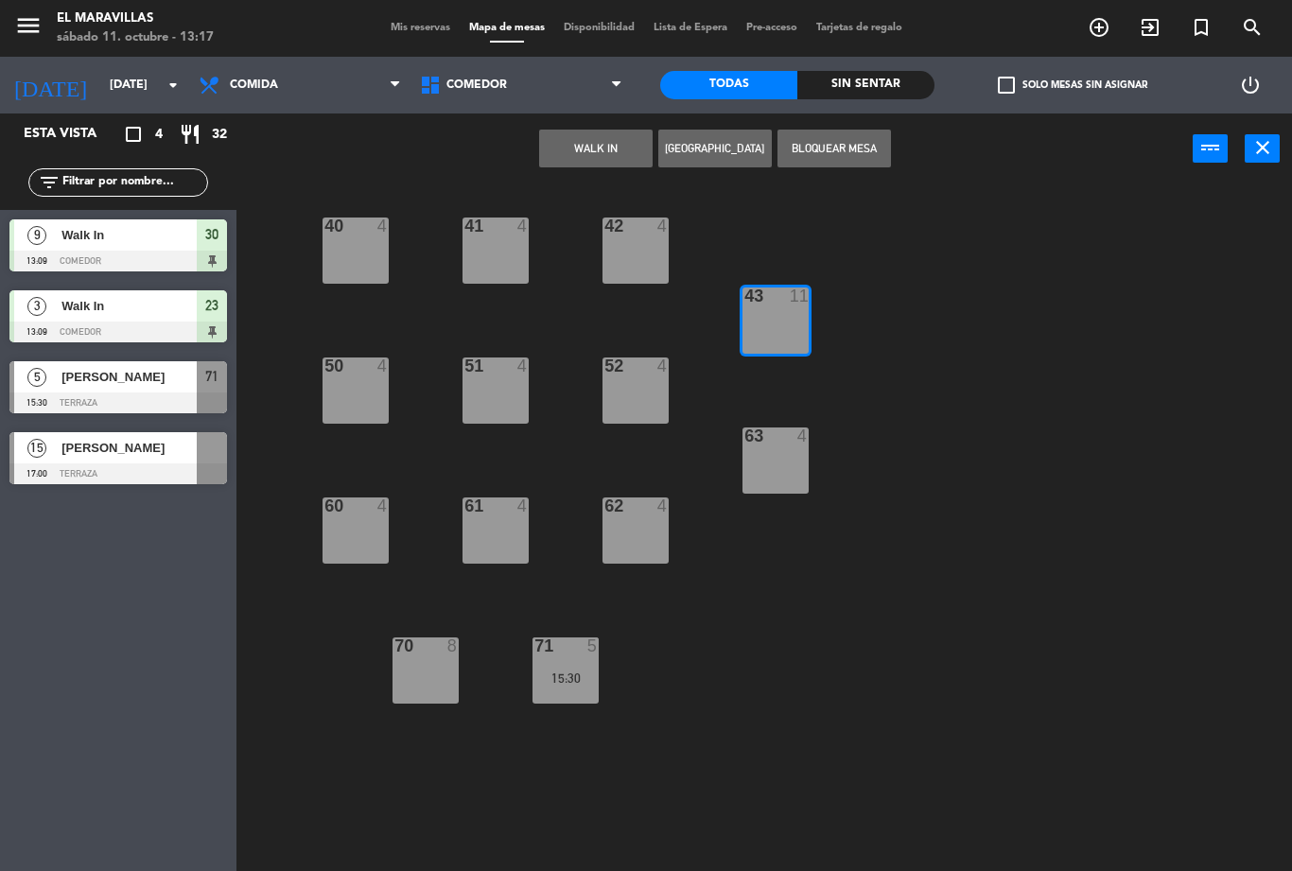
click at [605, 139] on button "WALK IN" at bounding box center [596, 149] width 114 height 38
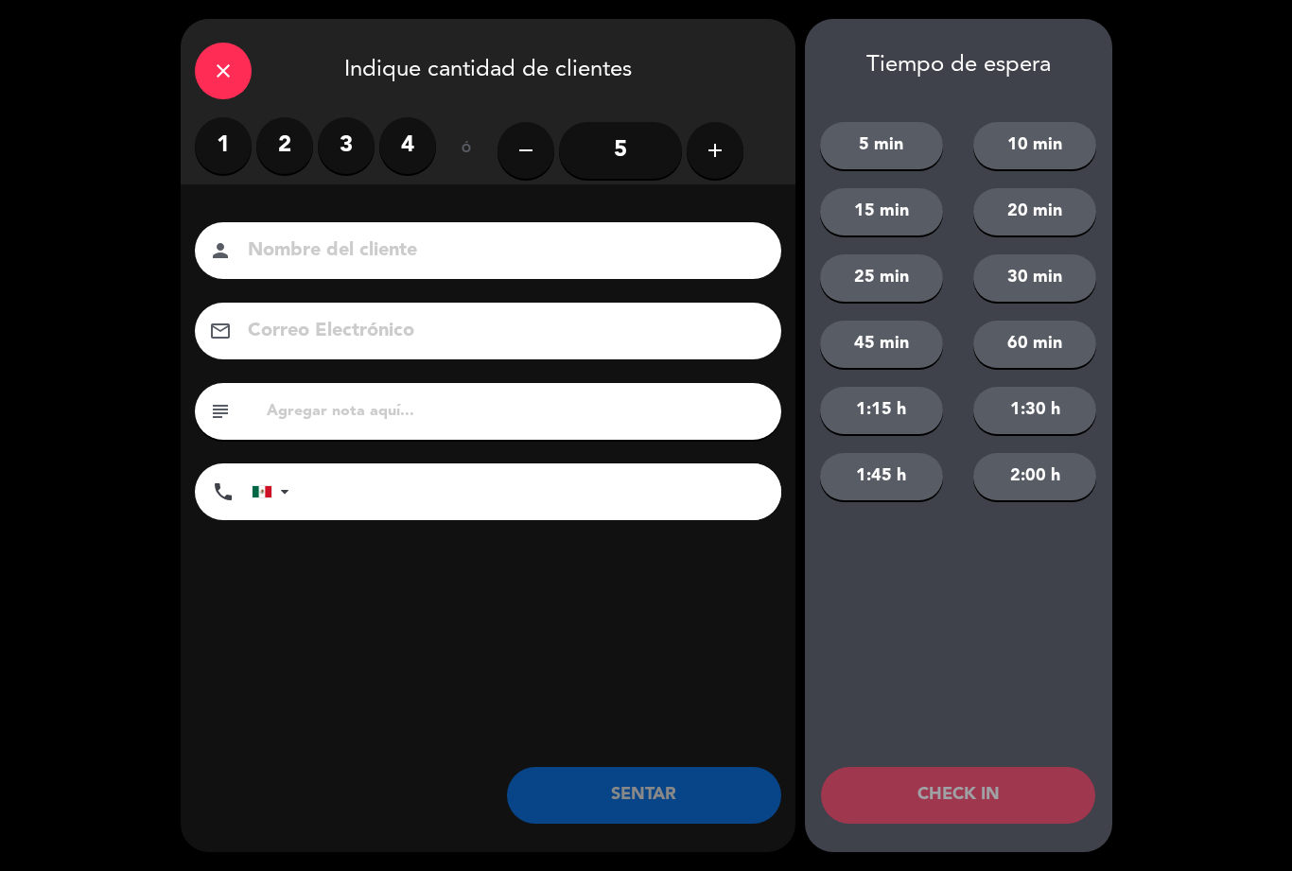
click at [728, 156] on button "add" at bounding box center [715, 150] width 57 height 57
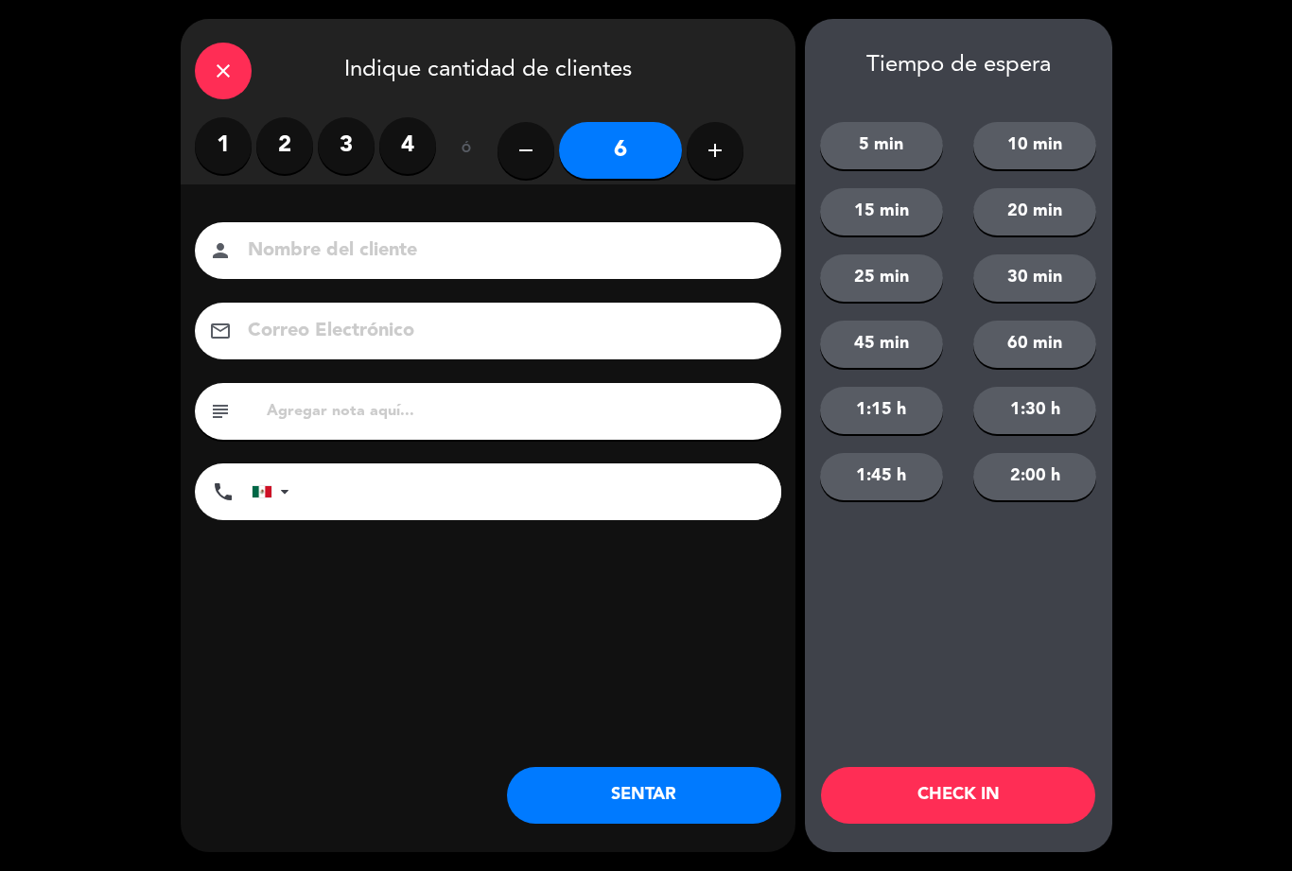
click at [680, 804] on button "SENTAR" at bounding box center [644, 795] width 274 height 57
